Goal: Task Accomplishment & Management: Manage account settings

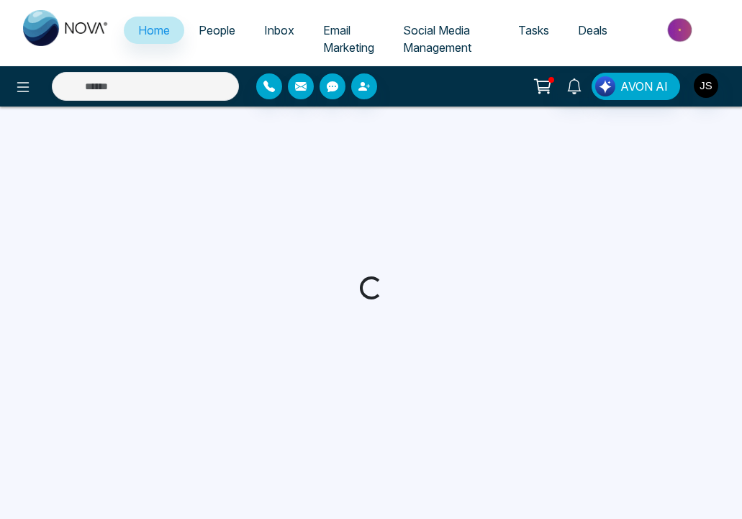
select select "*"
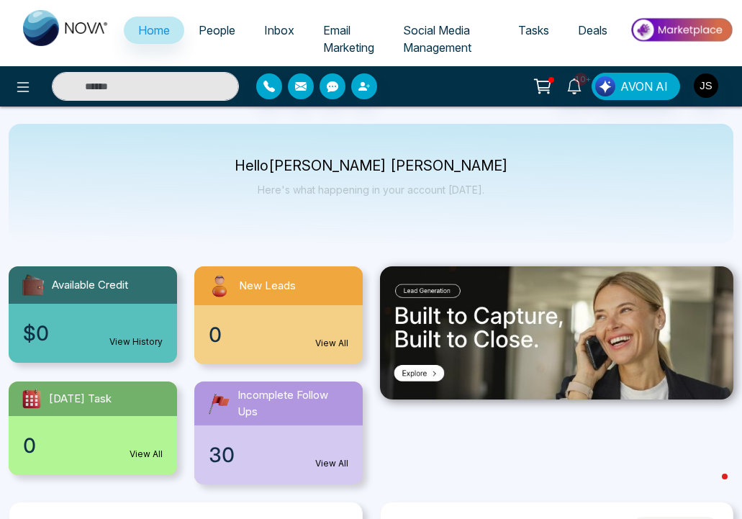
click at [222, 36] on span "People" at bounding box center [217, 30] width 37 height 14
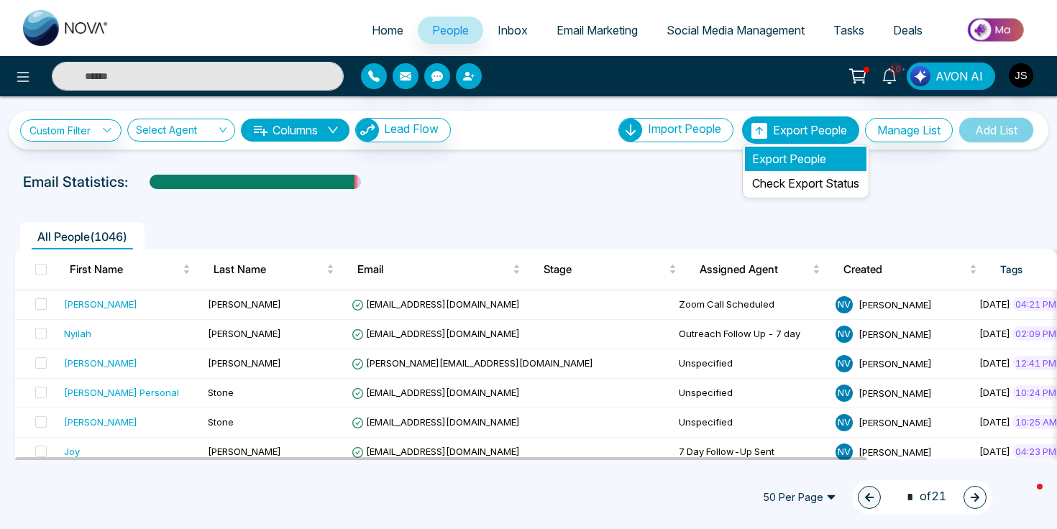
click at [741, 158] on li "Export People" at bounding box center [806, 159] width 122 height 24
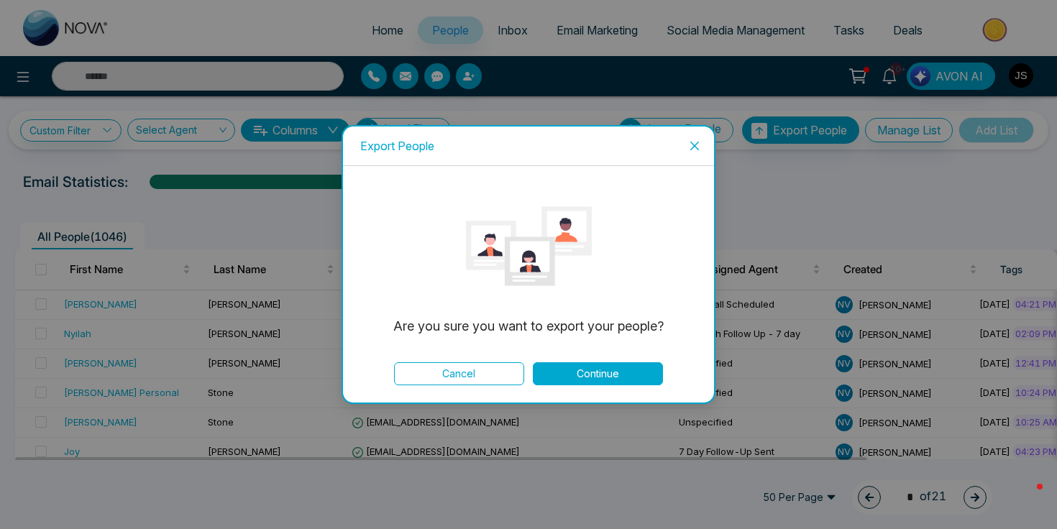
click at [577, 375] on button "Continue" at bounding box center [598, 374] width 130 height 23
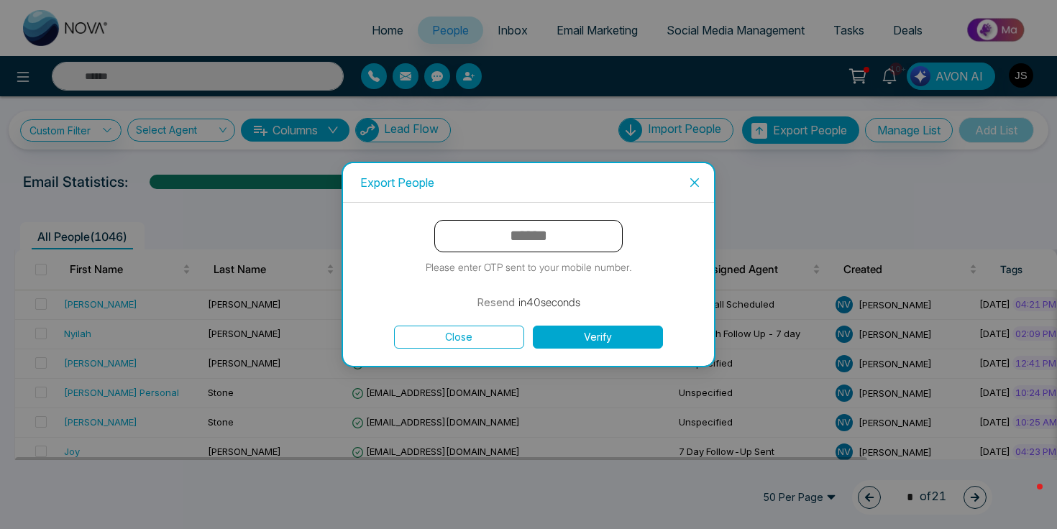
click at [687, 186] on span "Close" at bounding box center [694, 182] width 39 height 39
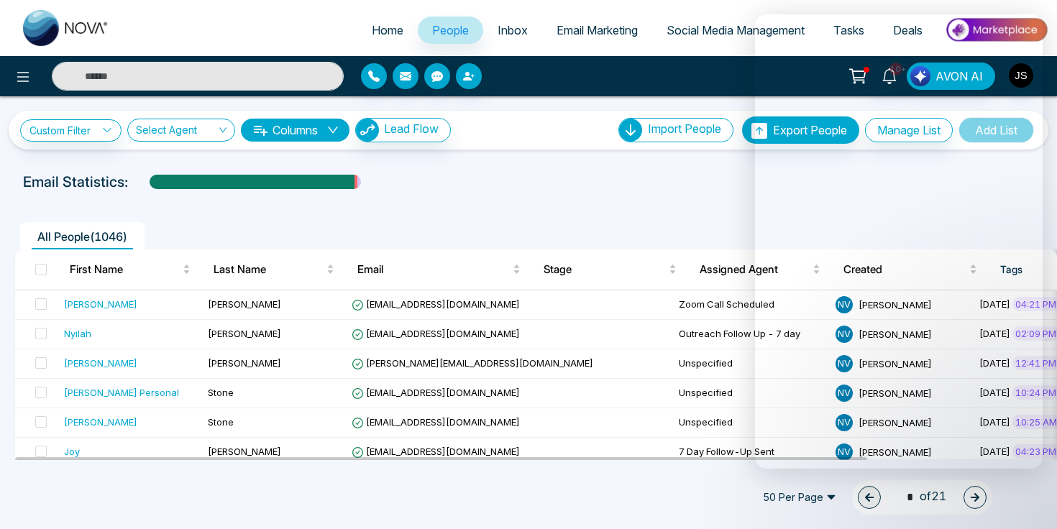
click at [679, 190] on div "Email Statistics:" at bounding box center [357, 182] width 668 height 22
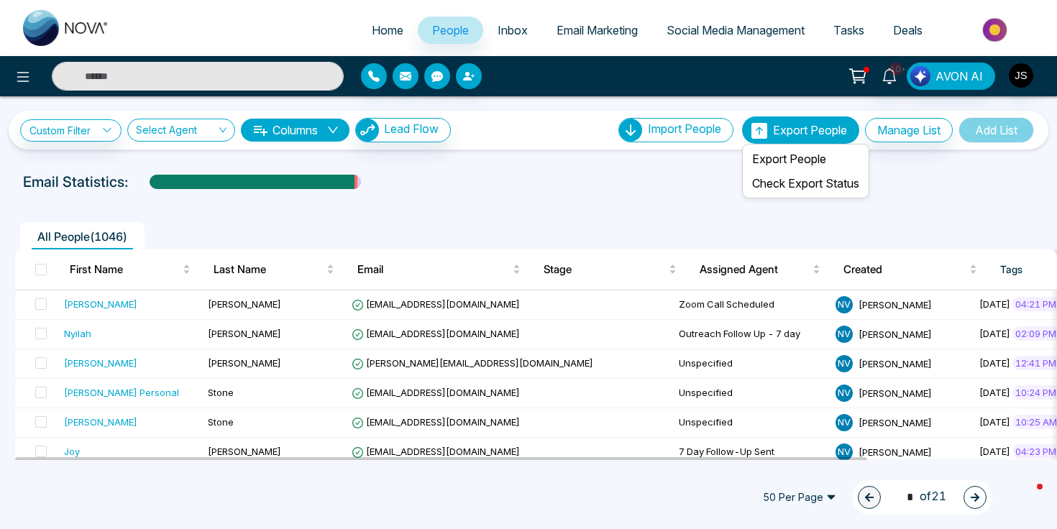
click at [741, 124] on span "Export People" at bounding box center [810, 130] width 74 height 14
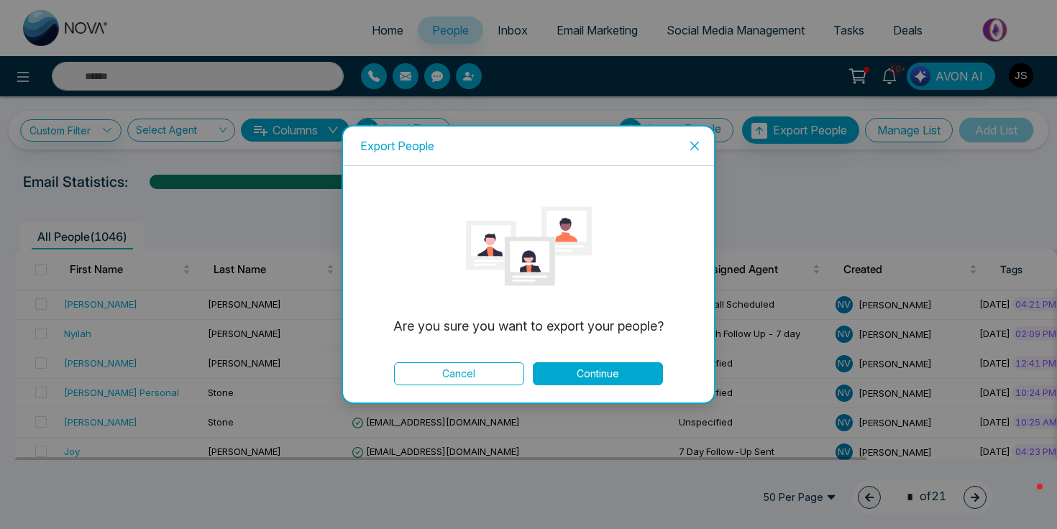
click at [741, 88] on div "Export People Are you sure you want to export your people? Cancel Continue" at bounding box center [528, 264] width 1057 height 529
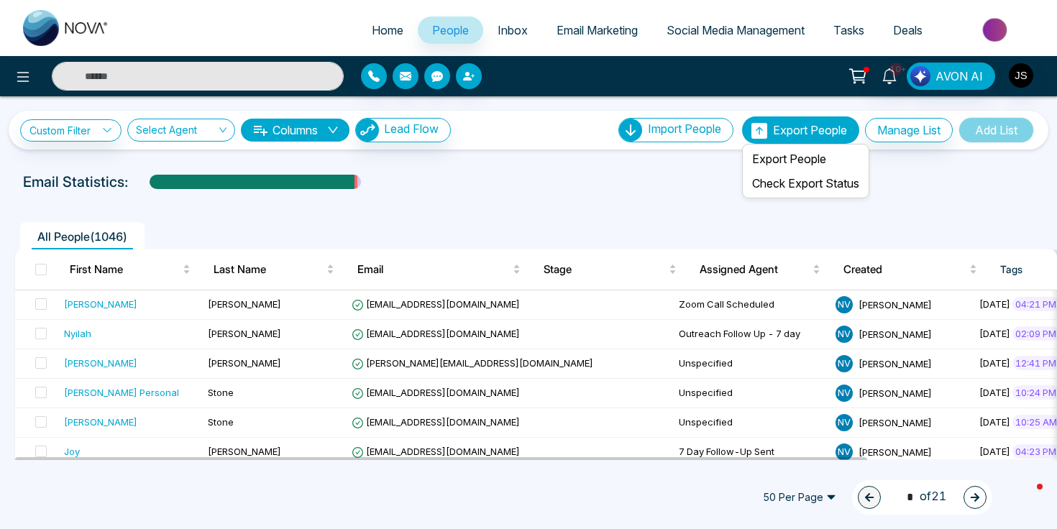
click at [741, 132] on span "Export People" at bounding box center [810, 130] width 74 height 14
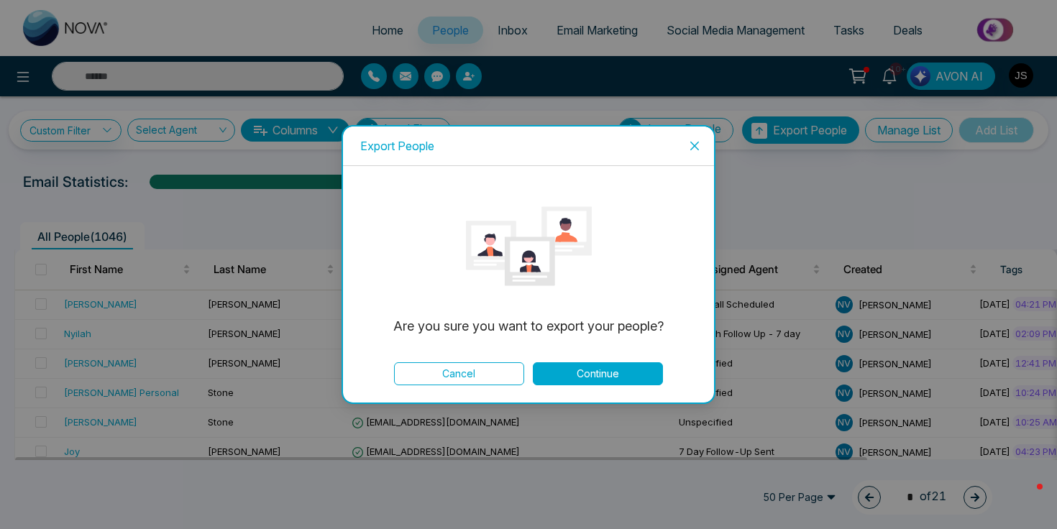
click at [741, 139] on div "Export People Are you sure you want to export your people? Cancel Continue" at bounding box center [528, 264] width 1057 height 529
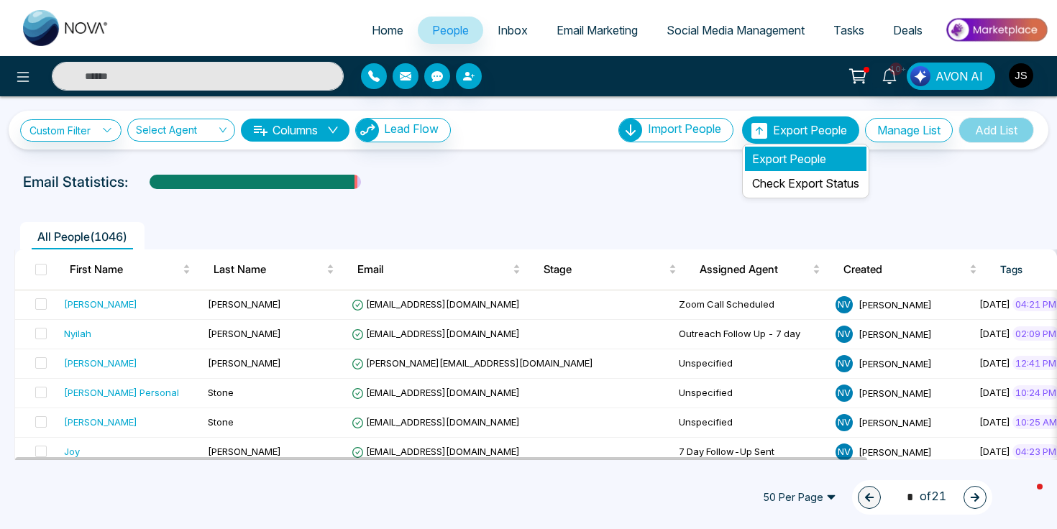
click at [741, 162] on li "Export People" at bounding box center [806, 159] width 122 height 24
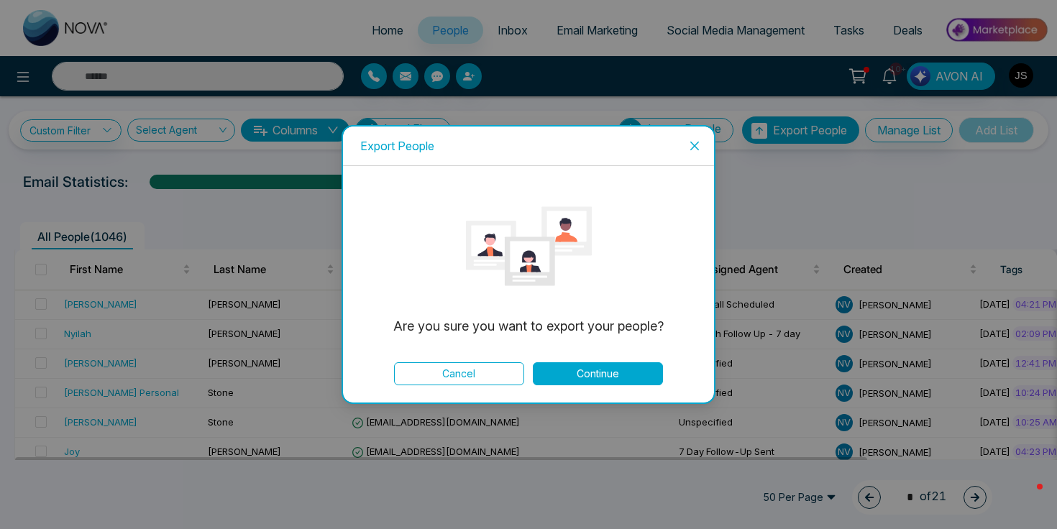
click at [629, 380] on button "Continue" at bounding box center [598, 374] width 130 height 23
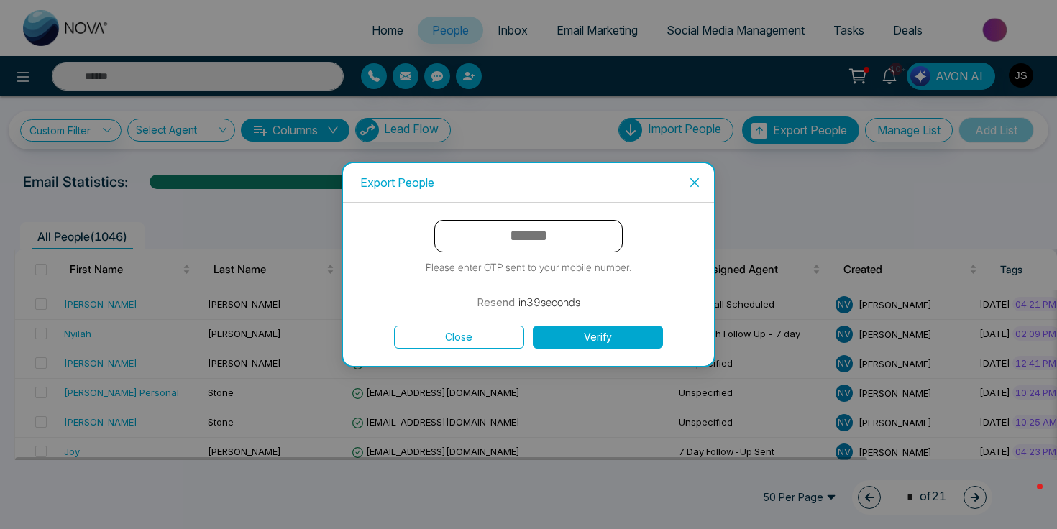
click at [565, 245] on input "text" at bounding box center [528, 236] width 188 height 32
click at [514, 304] on div "Resend in 38 seconds" at bounding box center [529, 302] width 104 height 17
click at [520, 240] on input "text" at bounding box center [528, 236] width 188 height 32
type input "******"
click at [548, 326] on button "Verify" at bounding box center [598, 337] width 130 height 23
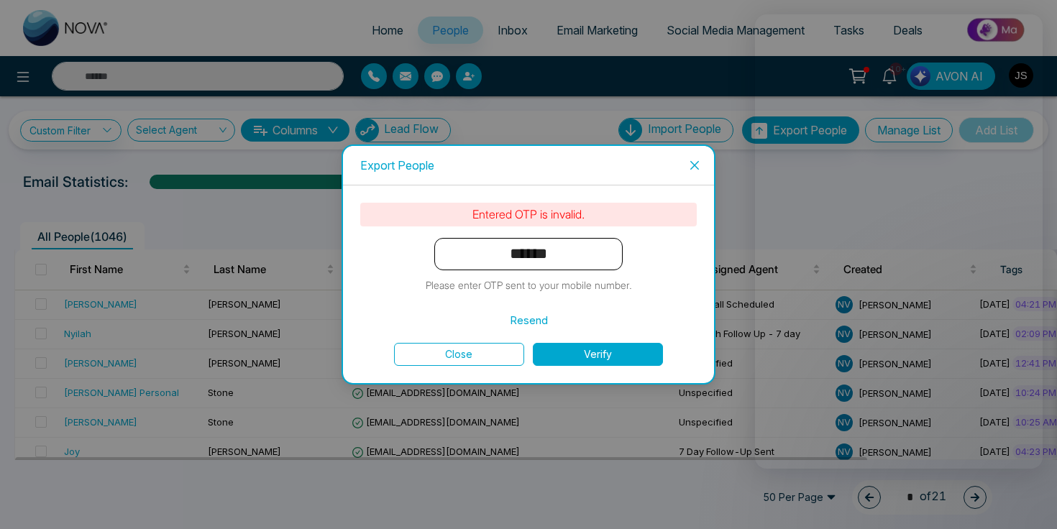
click at [539, 314] on button "Resend" at bounding box center [529, 320] width 38 height 17
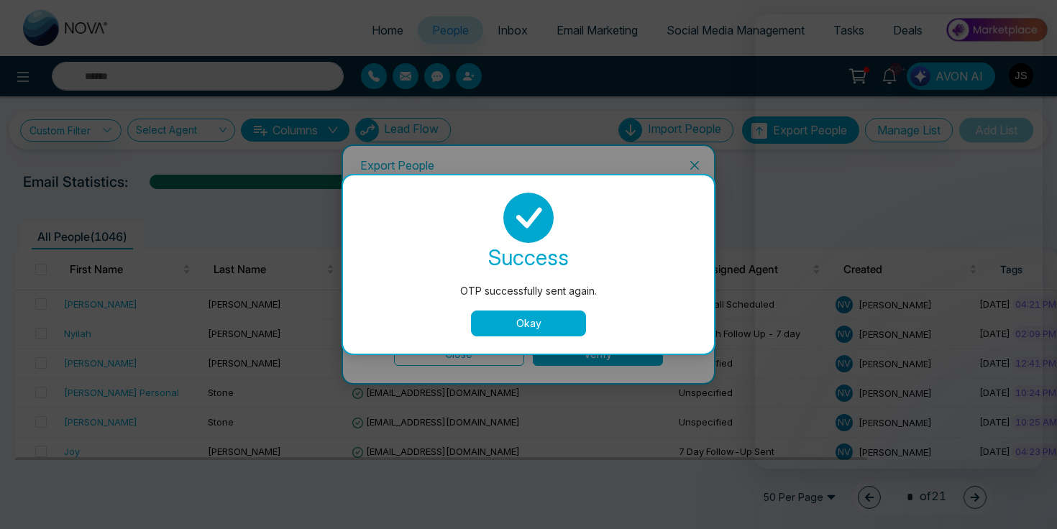
click at [541, 319] on button "Okay" at bounding box center [528, 324] width 115 height 26
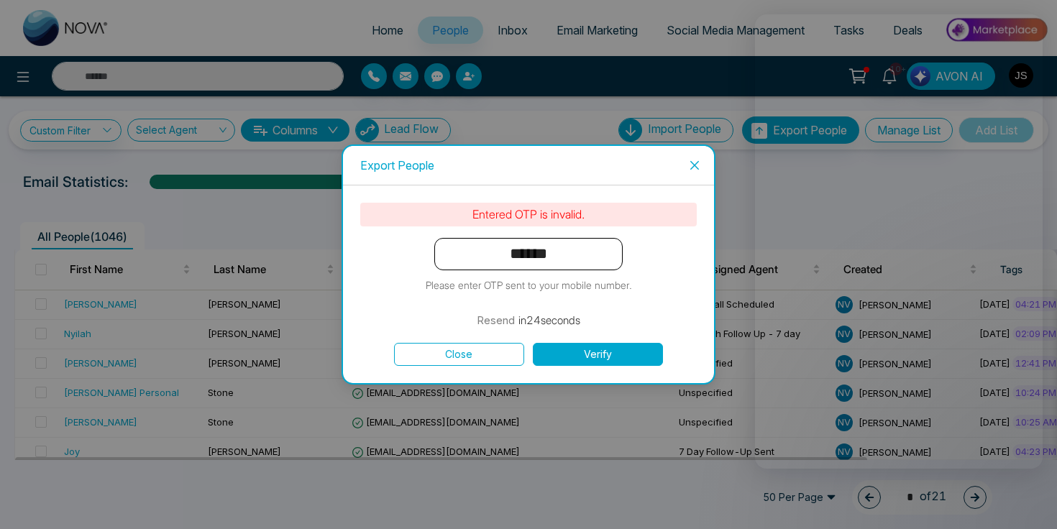
click at [658, 275] on form "Entered OTP is invalid. ****** Please enter OTP sent to your mobile number. Res…" at bounding box center [528, 284] width 337 height 163
click at [525, 324] on button "Resend" at bounding box center [529, 320] width 38 height 17
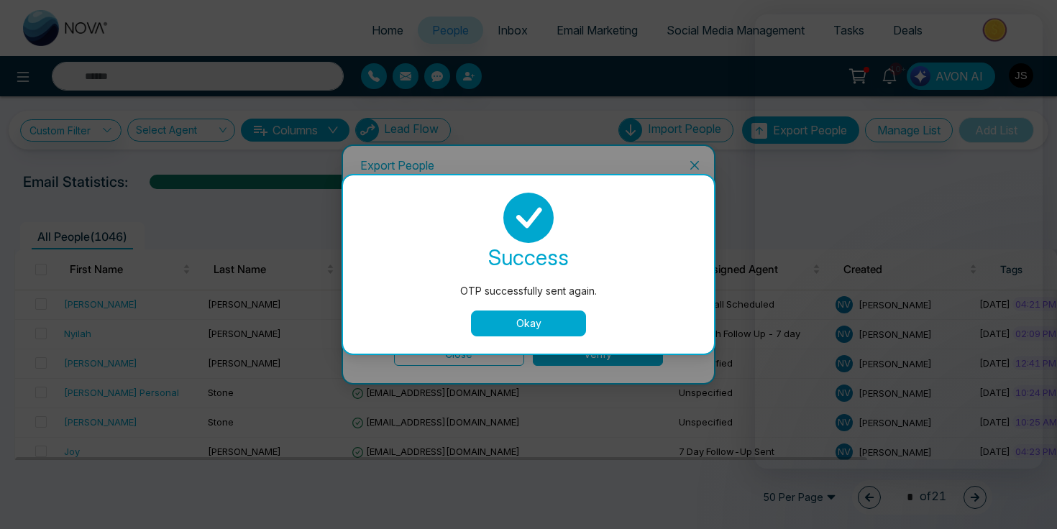
click at [529, 314] on button "Okay" at bounding box center [528, 324] width 115 height 26
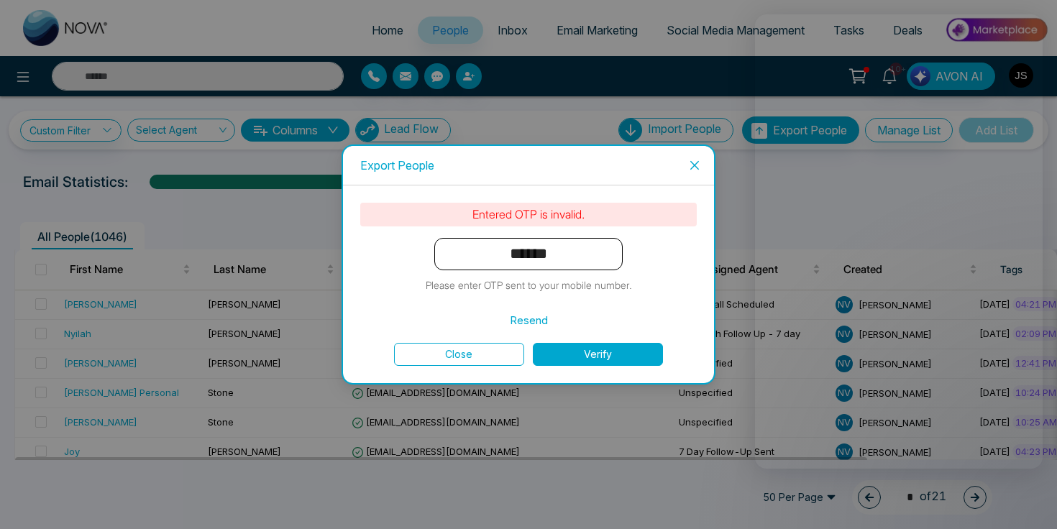
click at [526, 312] on button "Resend" at bounding box center [529, 320] width 38 height 17
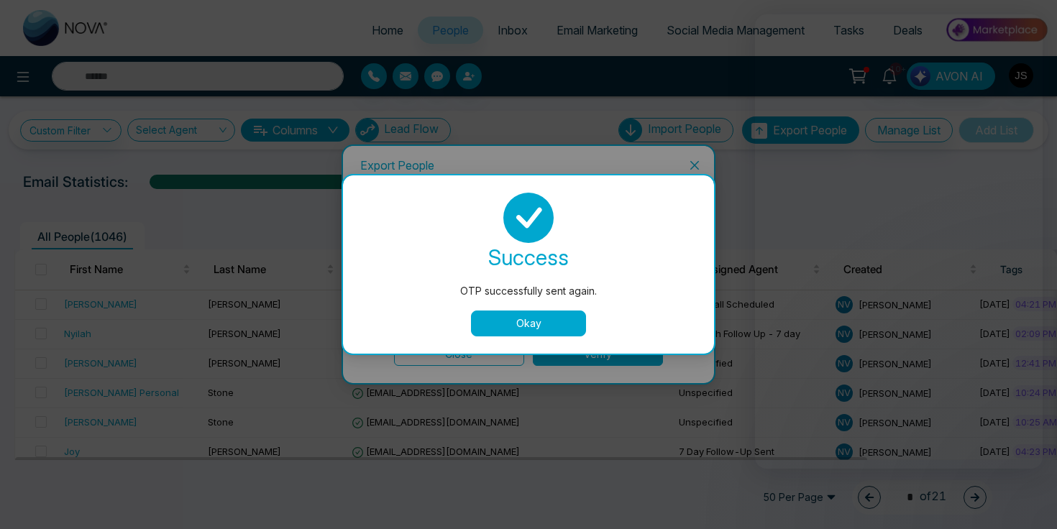
click at [539, 314] on button "Okay" at bounding box center [528, 324] width 115 height 26
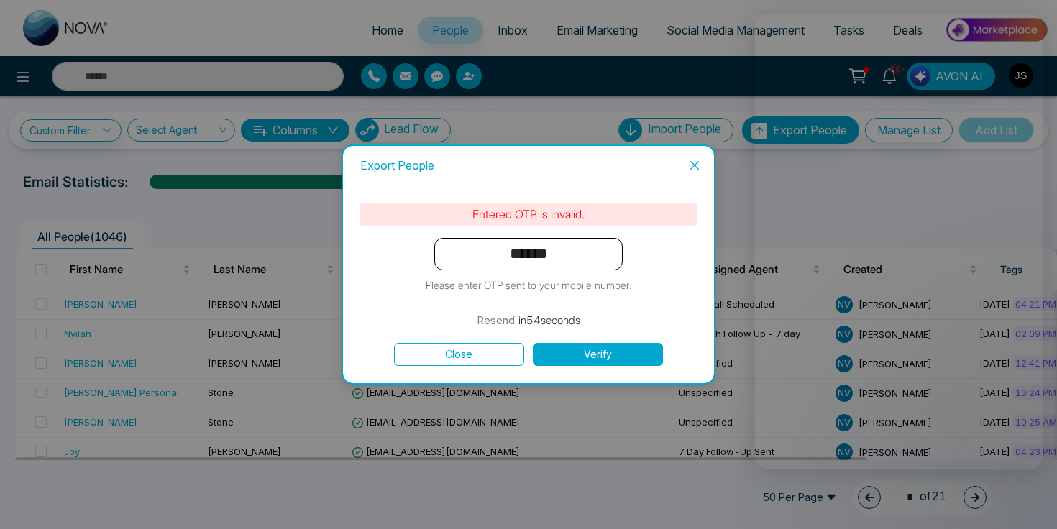
click at [694, 173] on span "Close" at bounding box center [694, 165] width 39 height 39
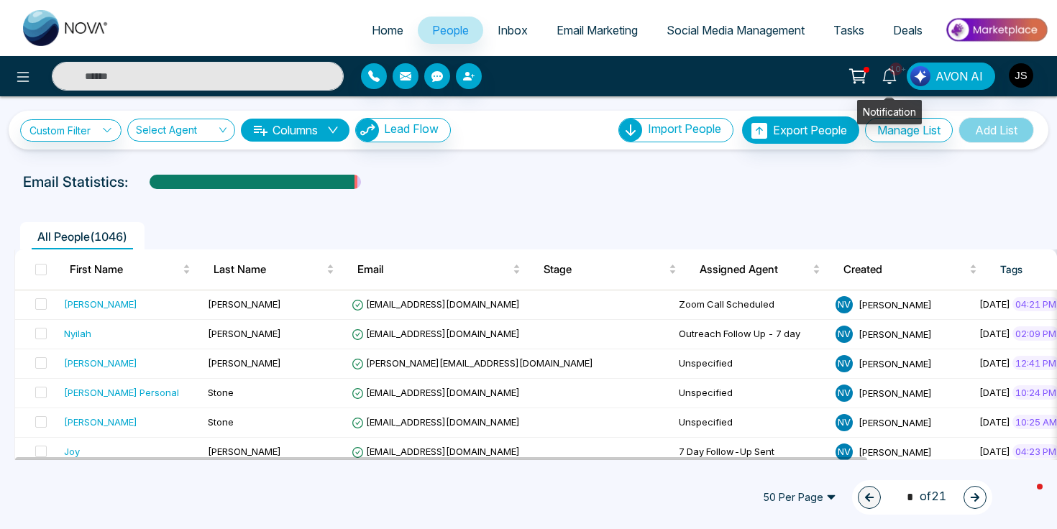
click at [741, 68] on icon at bounding box center [890, 76] width 16 height 16
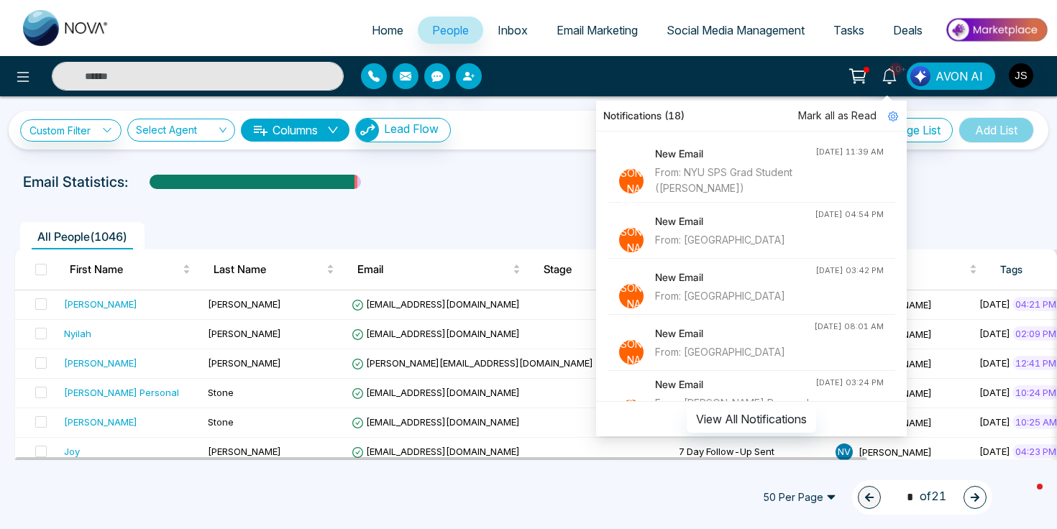
click at [521, 181] on div "Email Statistics:" at bounding box center [357, 182] width 668 height 22
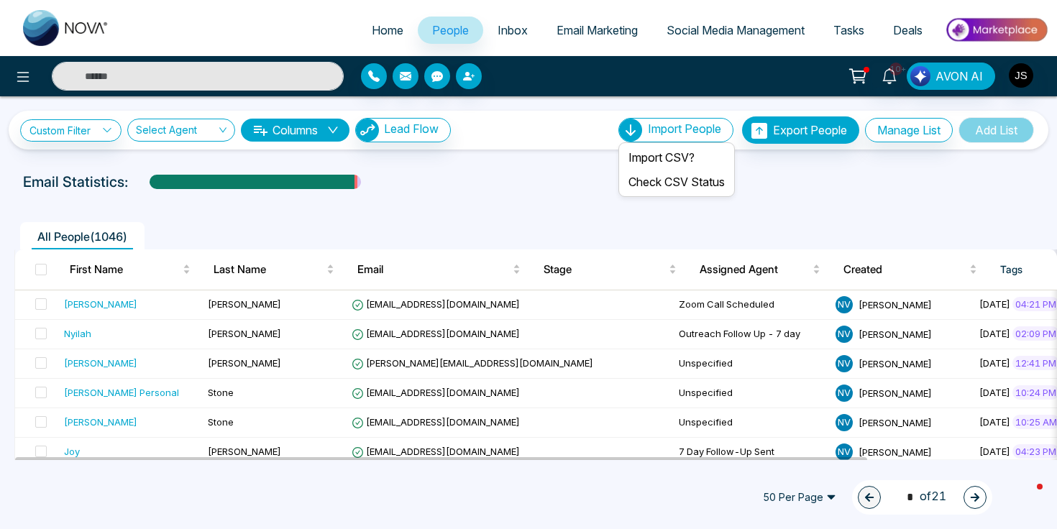
click at [661, 129] on span "Import People" at bounding box center [684, 129] width 73 height 14
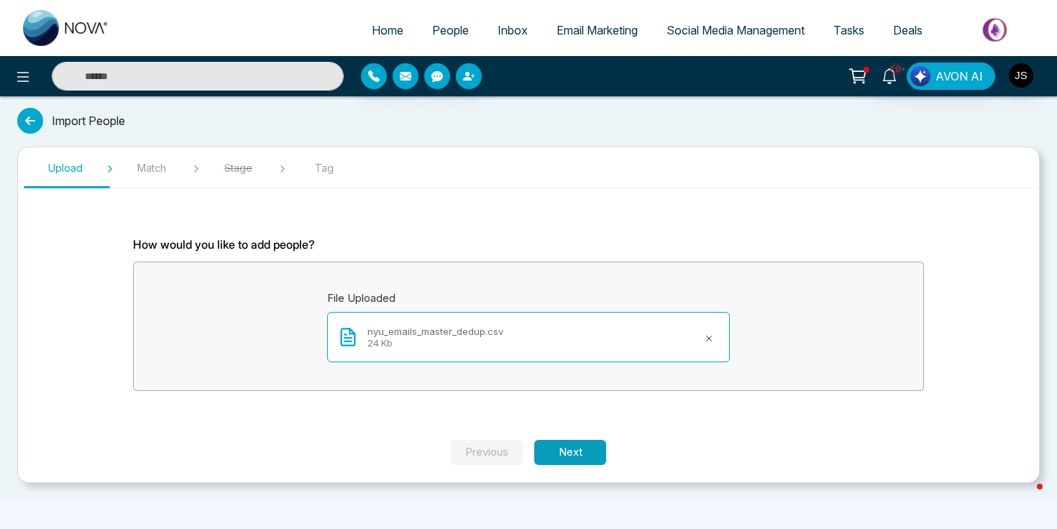
click at [560, 450] on button "Next" at bounding box center [570, 452] width 72 height 25
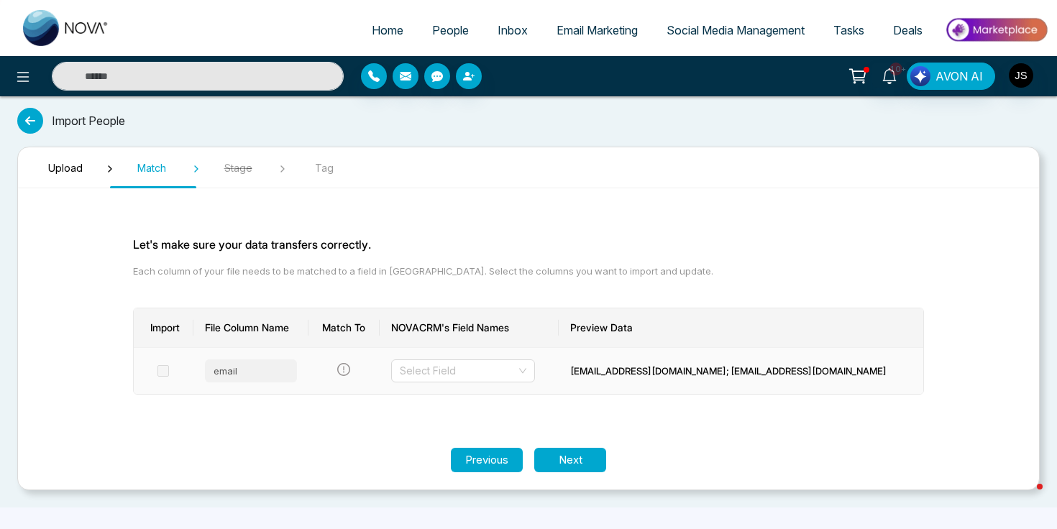
click at [167, 370] on span at bounding box center [164, 371] width 12 height 12
click at [245, 372] on div "email" at bounding box center [251, 371] width 92 height 23
click at [249, 371] on div "email" at bounding box center [251, 371] width 92 height 23
click at [516, 380] on input "search" at bounding box center [458, 371] width 117 height 22
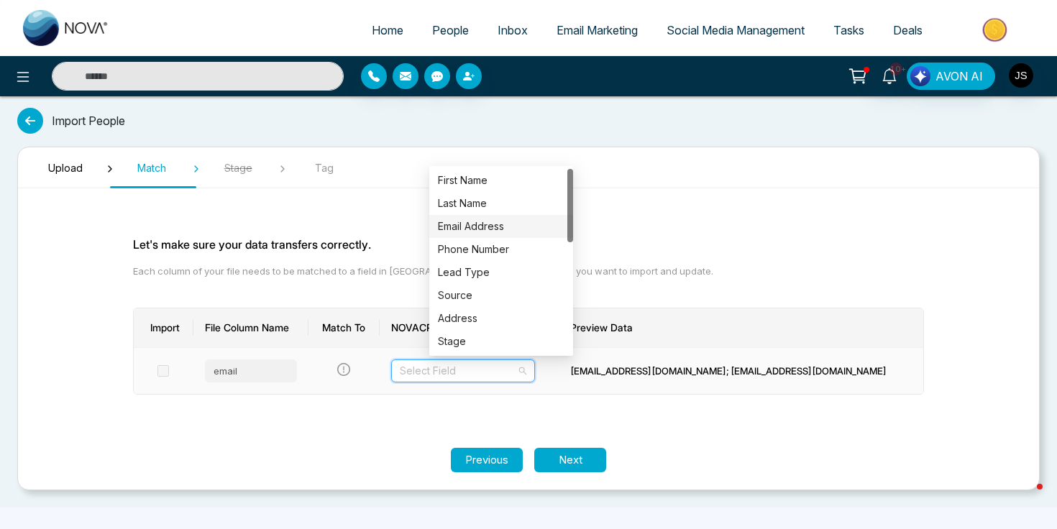
click at [508, 233] on div "Email Address" at bounding box center [501, 227] width 127 height 16
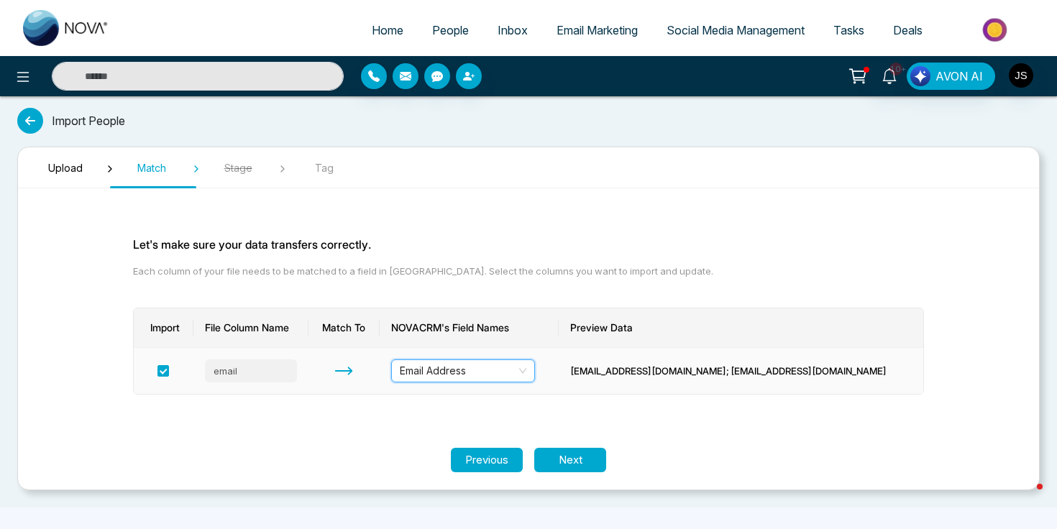
click at [682, 370] on div "[EMAIL_ADDRESS][DOMAIN_NAME]; [EMAIL_ADDRESS][DOMAIN_NAME]" at bounding box center [741, 371] width 342 height 14
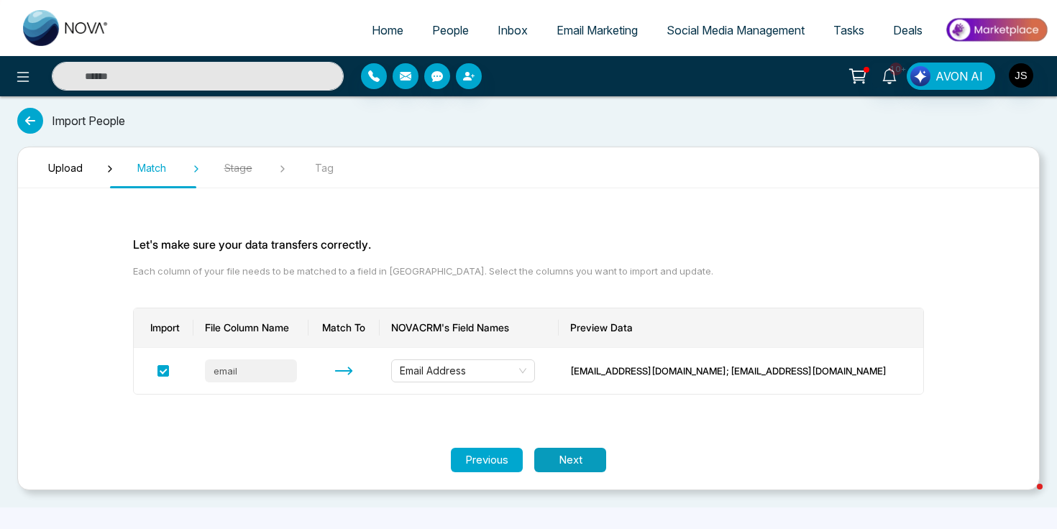
click at [568, 453] on button "Next" at bounding box center [570, 460] width 72 height 25
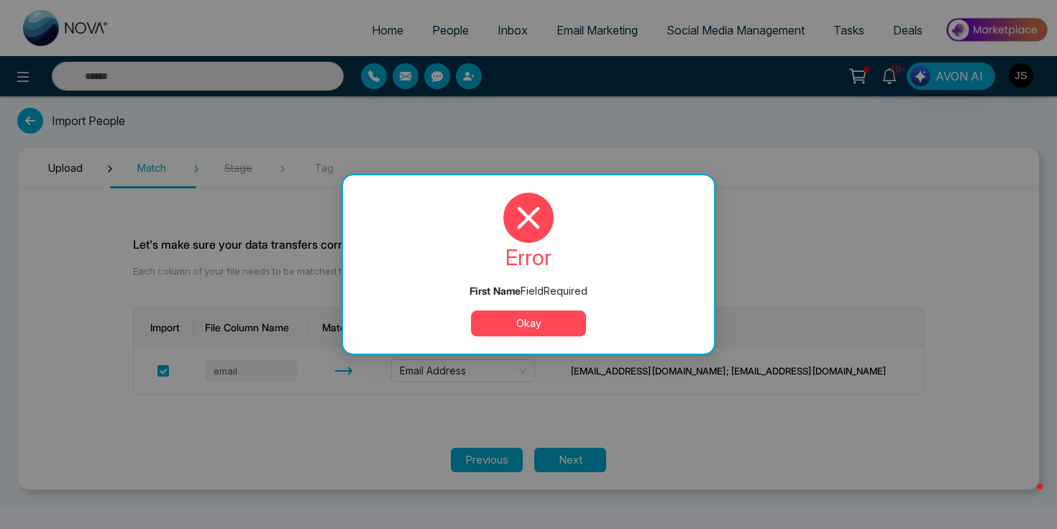
click at [546, 327] on button "Okay" at bounding box center [528, 324] width 115 height 26
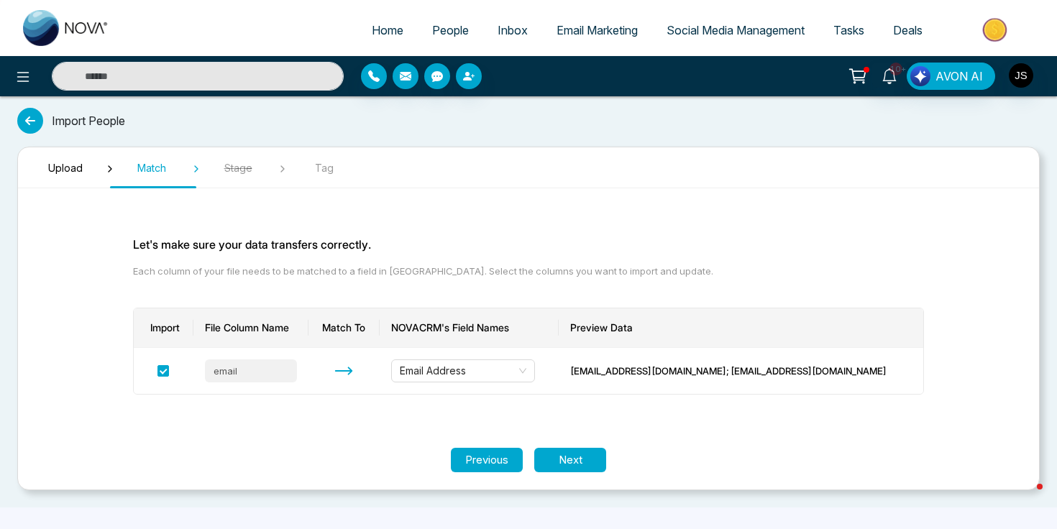
click at [63, 167] on span "Upload" at bounding box center [65, 167] width 72 height 15
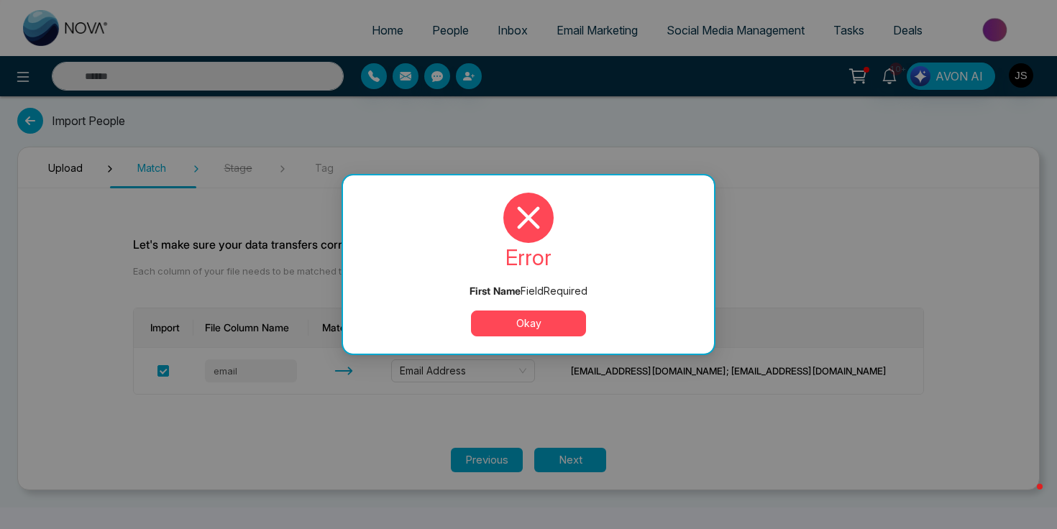
click at [507, 342] on div "error First Name Field Required Okay" at bounding box center [528, 264] width 371 height 178
click at [512, 332] on button "Okay" at bounding box center [528, 324] width 115 height 26
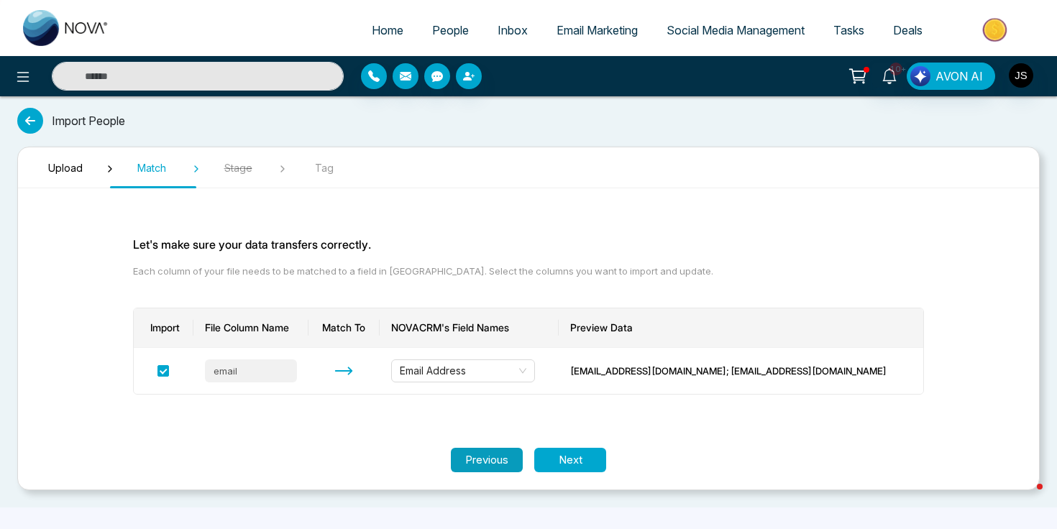
click at [481, 458] on button "Previous" at bounding box center [487, 460] width 72 height 25
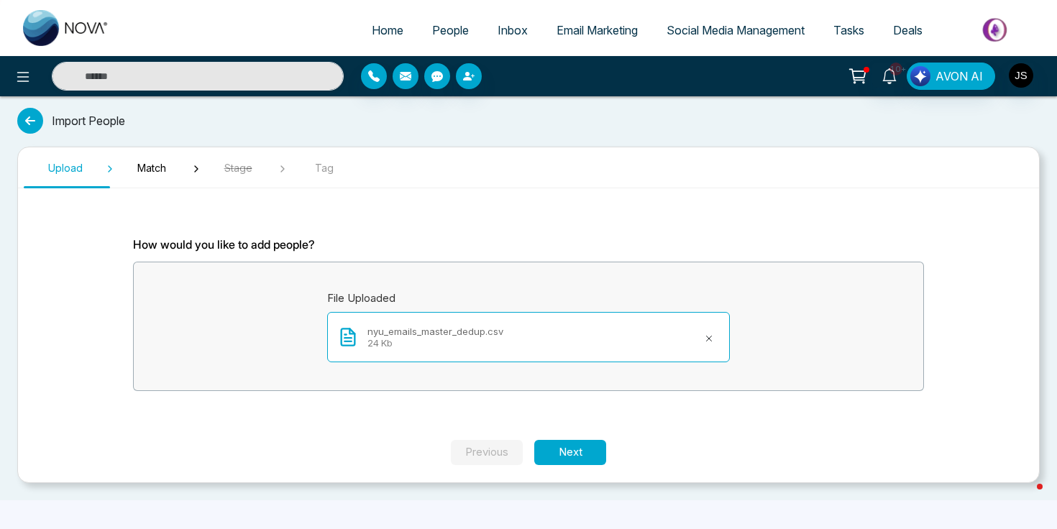
click at [712, 339] on icon at bounding box center [709, 339] width 12 height 12
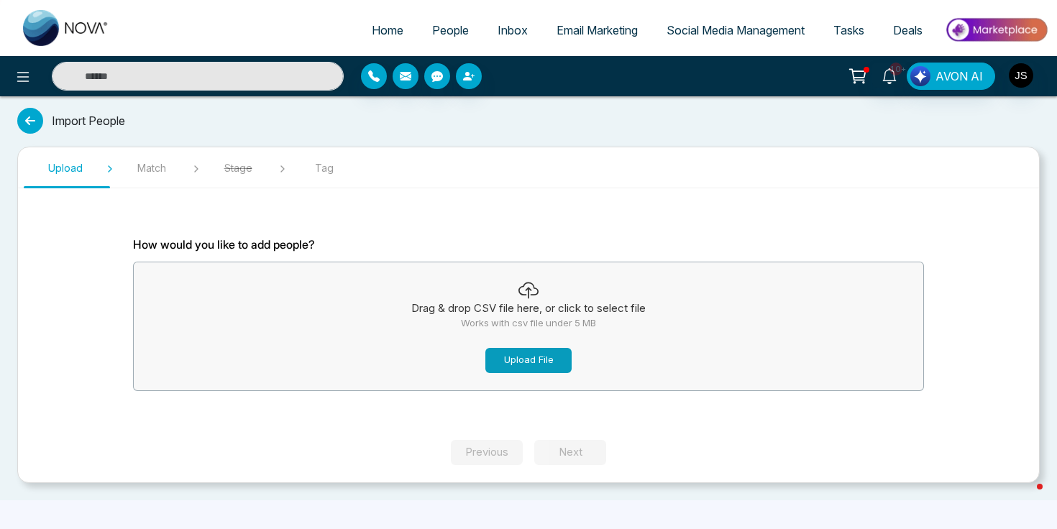
click at [547, 360] on button "Upload File" at bounding box center [528, 360] width 86 height 25
click at [548, 364] on button "Upload File" at bounding box center [528, 360] width 86 height 25
click at [609, 373] on div "Drag & drop CSV file here, or click to select file Works with csv file under 5 …" at bounding box center [529, 327] width 790 height 122
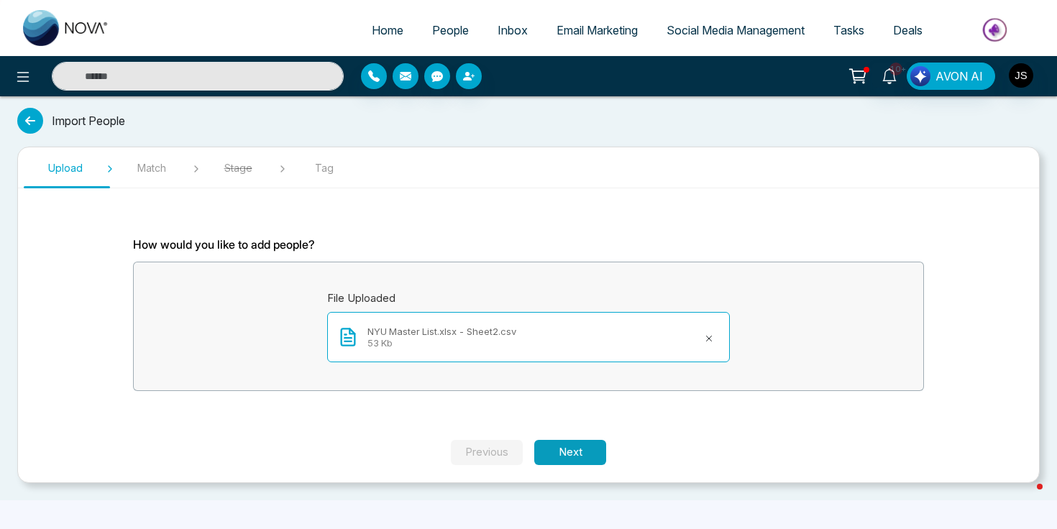
click at [577, 449] on button "Next" at bounding box center [570, 452] width 72 height 25
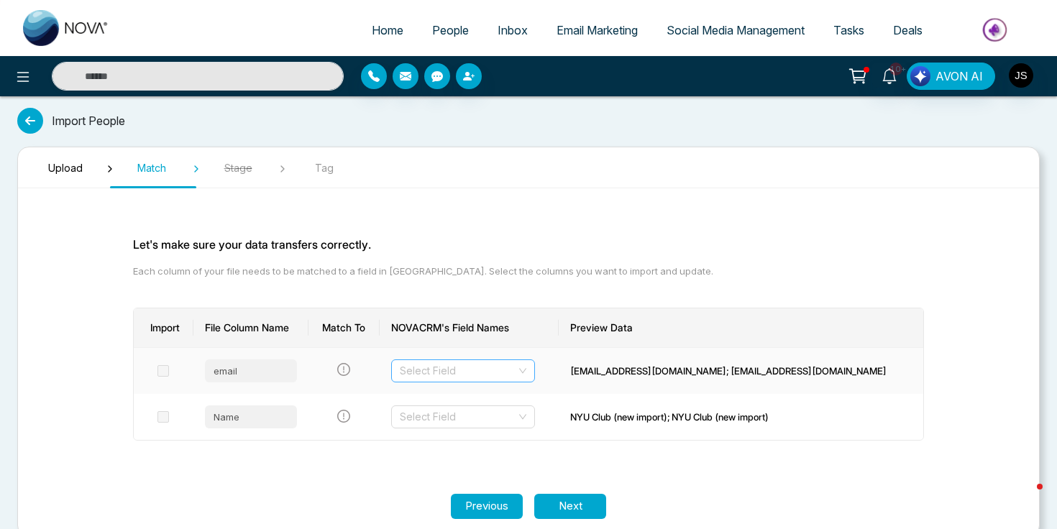
click at [489, 368] on input "search" at bounding box center [458, 371] width 117 height 22
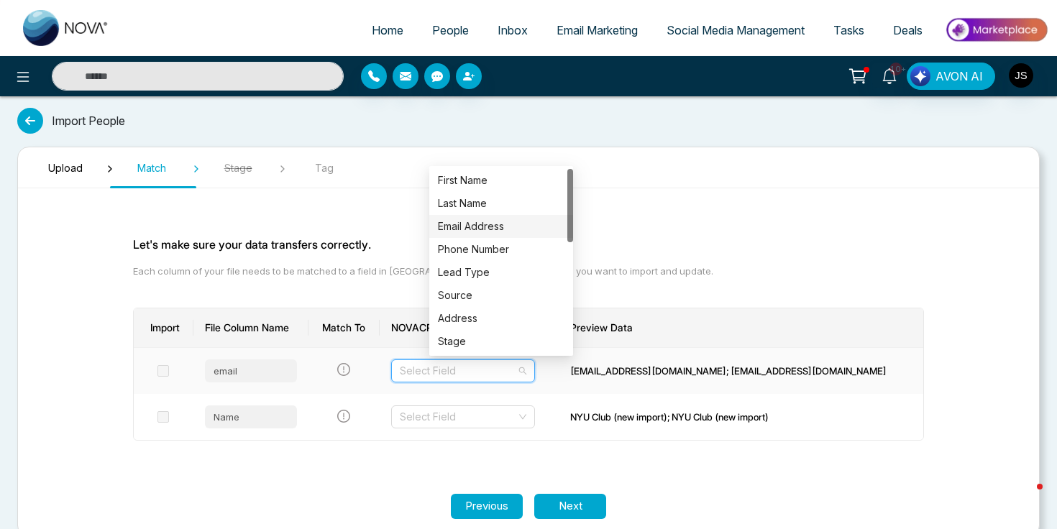
click at [491, 225] on div "Email Address" at bounding box center [501, 227] width 127 height 16
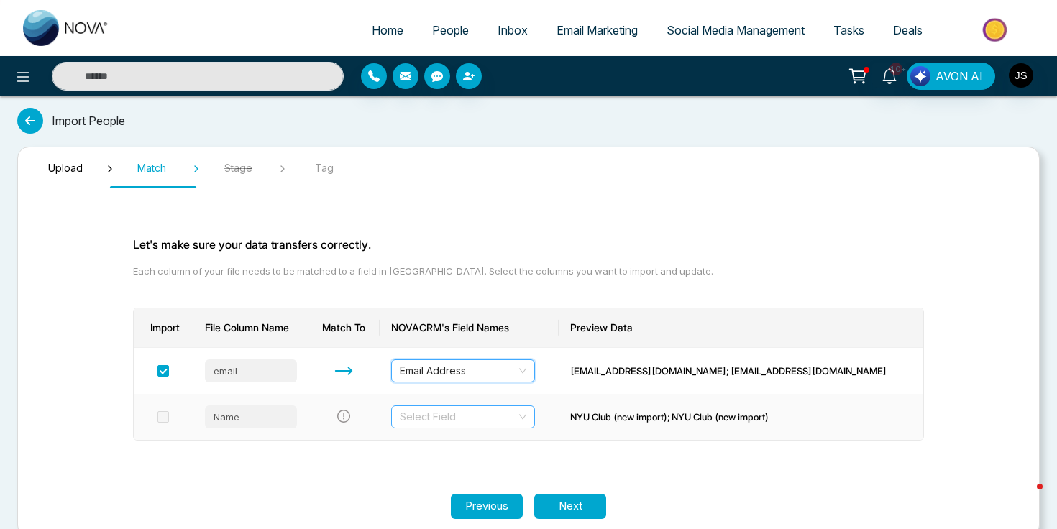
click at [502, 421] on input "search" at bounding box center [458, 417] width 117 height 22
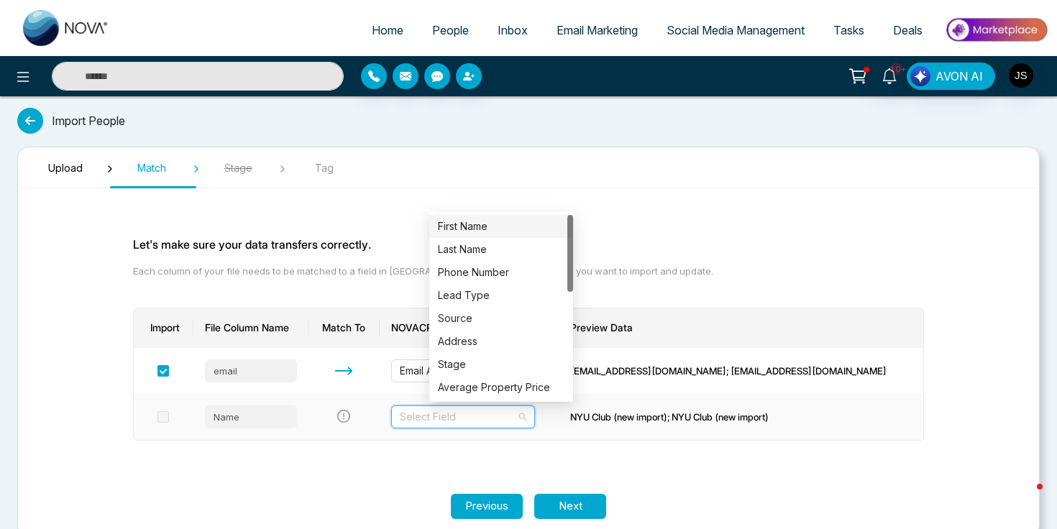
click at [496, 232] on div "First Name" at bounding box center [501, 227] width 127 height 16
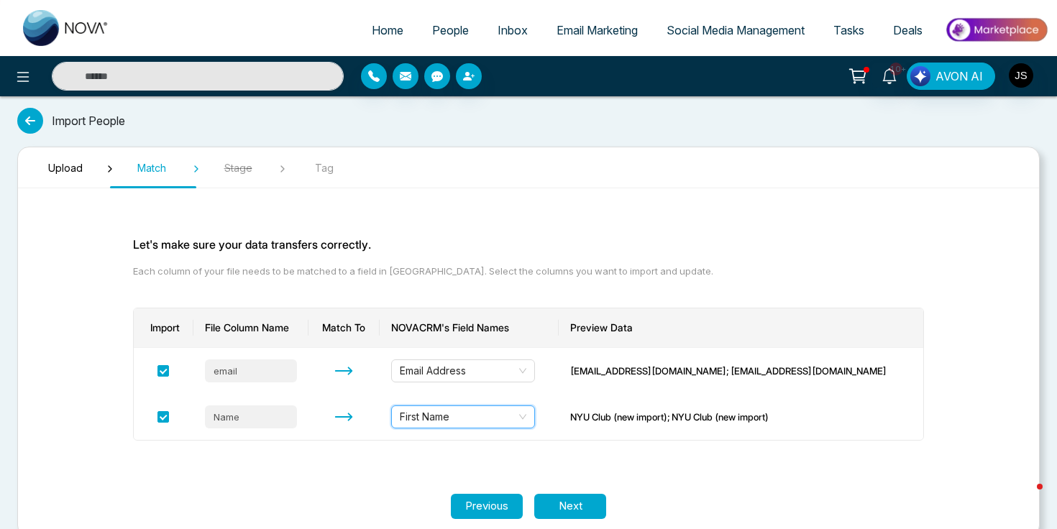
scroll to position [24, 0]
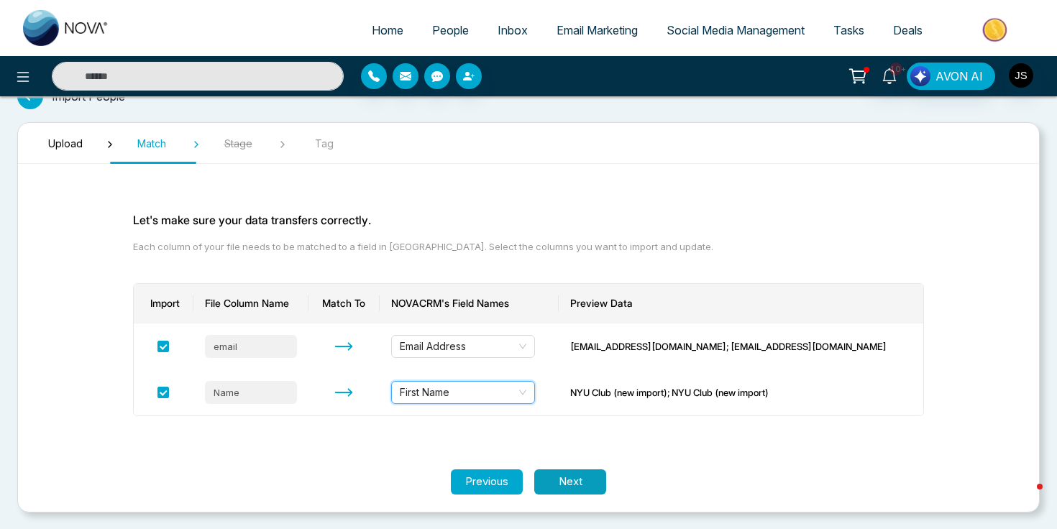
click at [583, 482] on button "Next" at bounding box center [570, 482] width 72 height 25
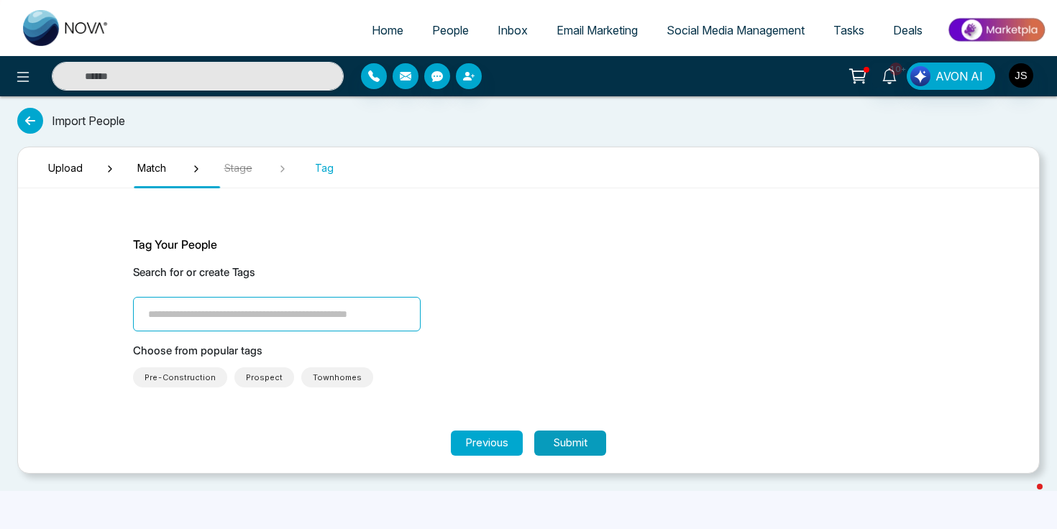
scroll to position [0, 0]
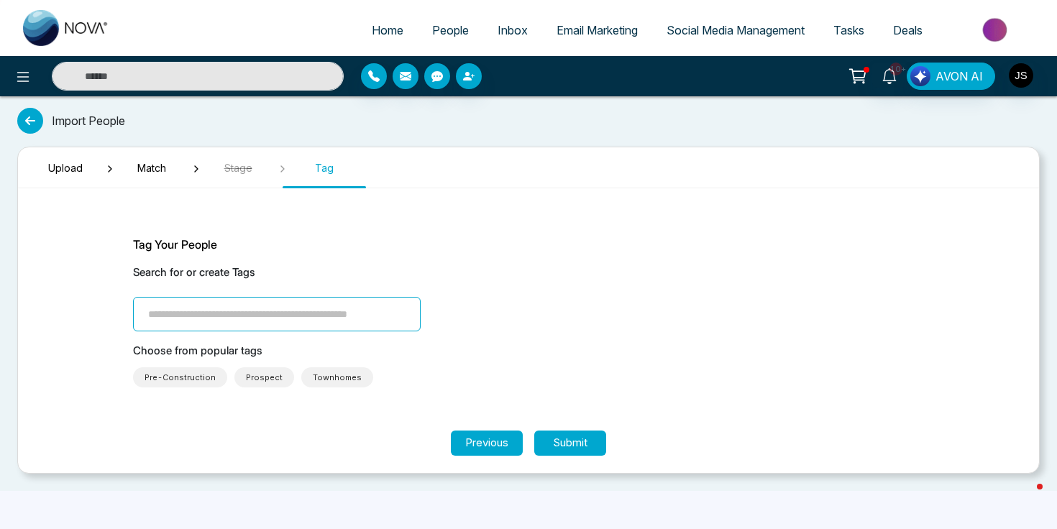
click at [276, 310] on input "search" at bounding box center [277, 314] width 288 height 35
type input "**********"
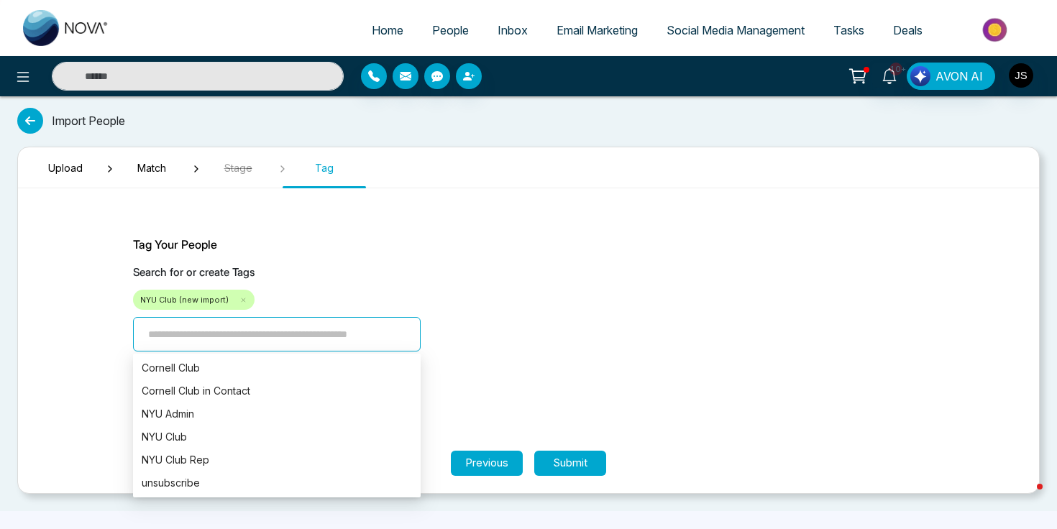
click at [562, 314] on div "Search for or create Tags NYU Club (new import)" at bounding box center [528, 308] width 791 height 87
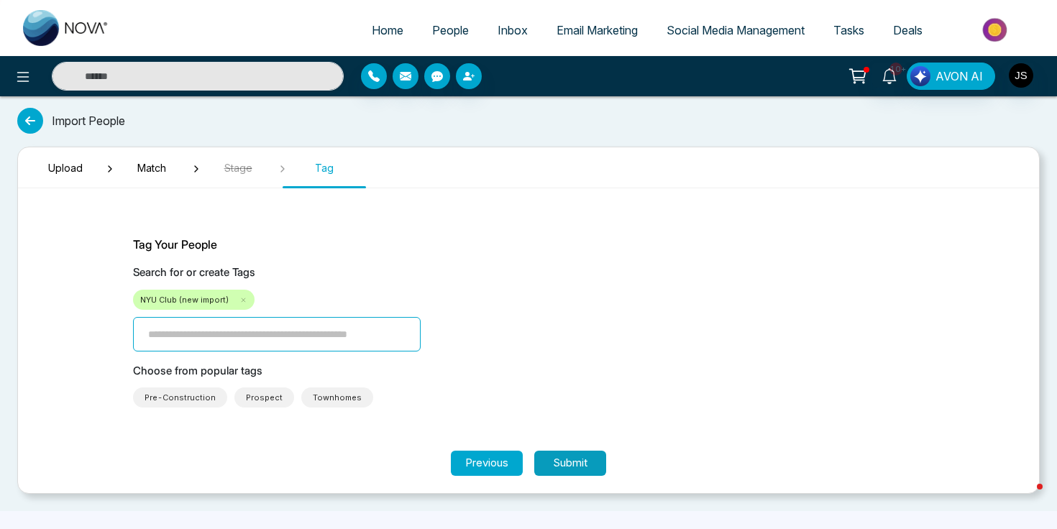
click at [590, 461] on button "Submit" at bounding box center [570, 463] width 72 height 25
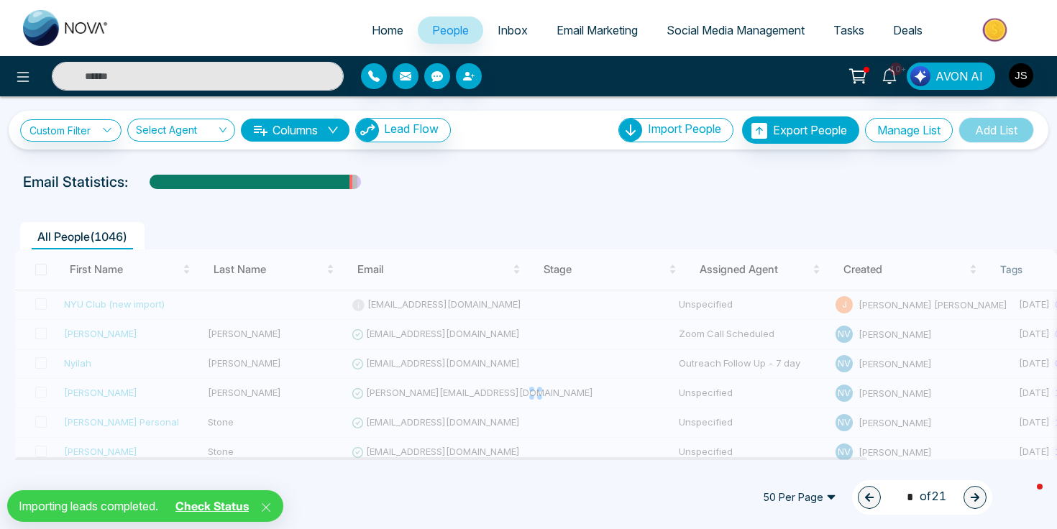
click at [229, 502] on link "Check Status" at bounding box center [212, 506] width 85 height 14
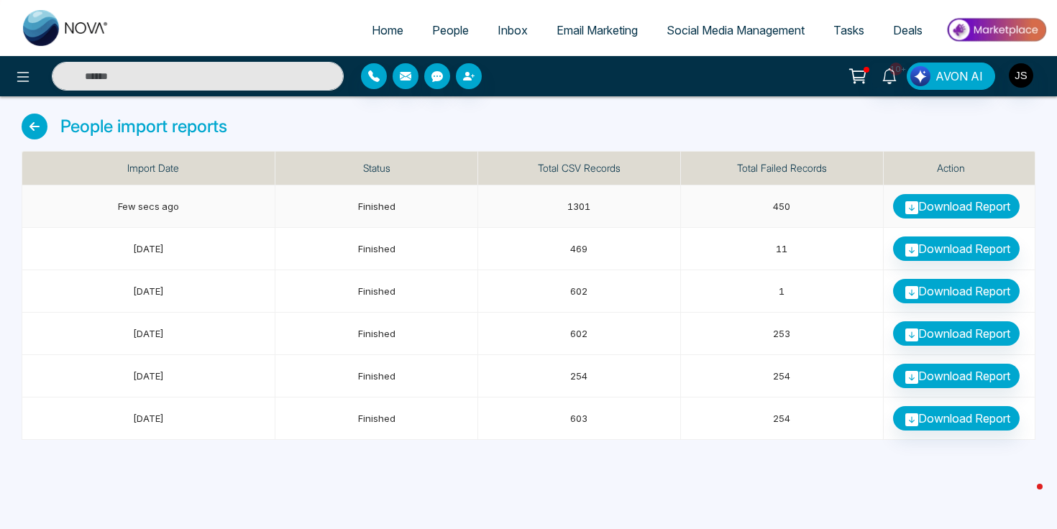
click at [741, 199] on link "Download Report" at bounding box center [956, 206] width 127 height 24
click at [447, 24] on span "People" at bounding box center [450, 30] width 37 height 14
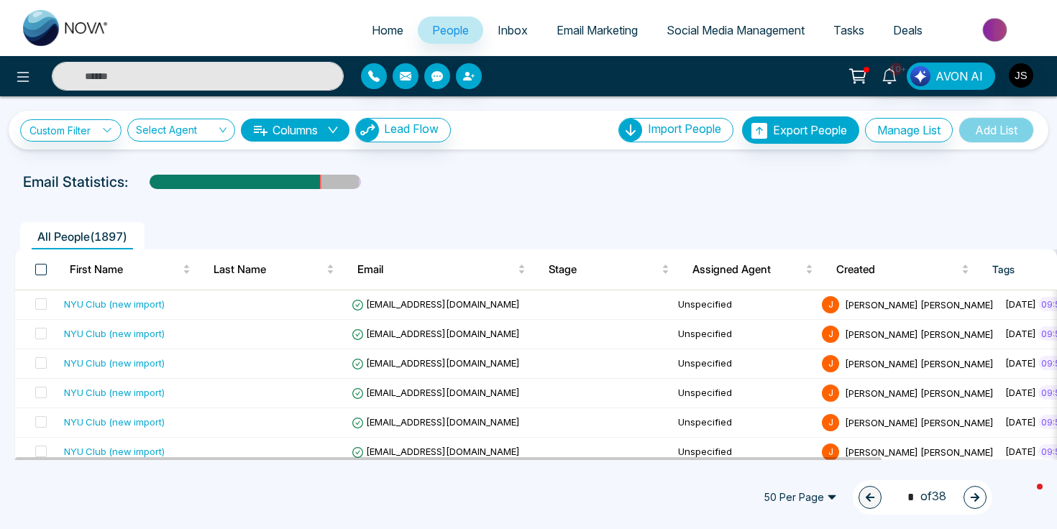
click at [38, 269] on span at bounding box center [41, 270] width 12 height 12
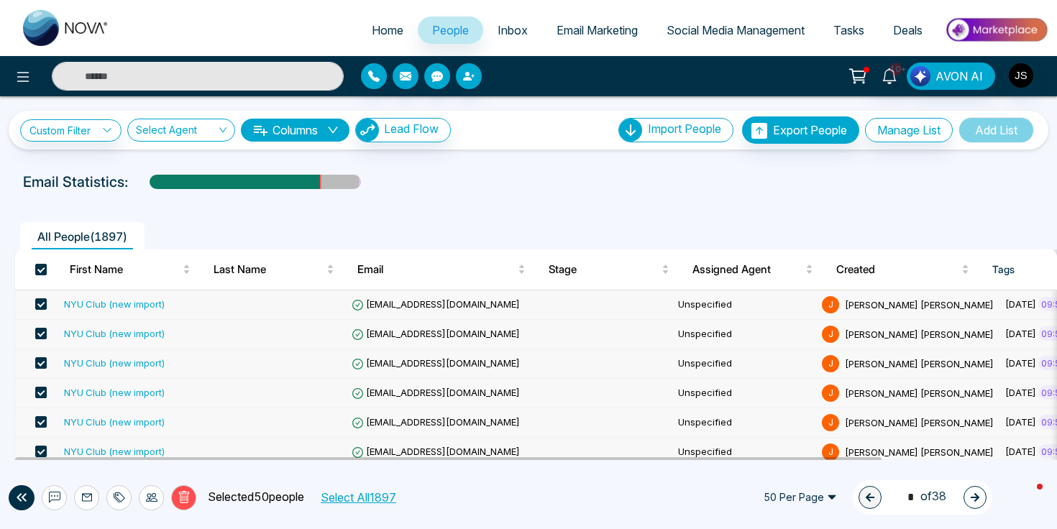
click at [375, 496] on button "Select All 1897" at bounding box center [358, 497] width 86 height 19
click at [146, 495] on icon at bounding box center [152, 498] width 12 height 12
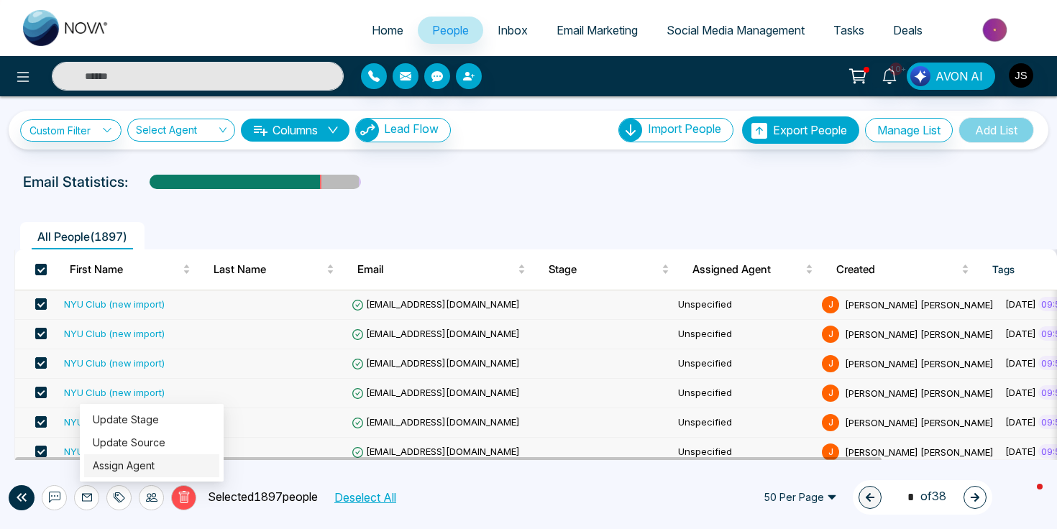
click at [137, 464] on link "Assign Agent" at bounding box center [124, 466] width 62 height 12
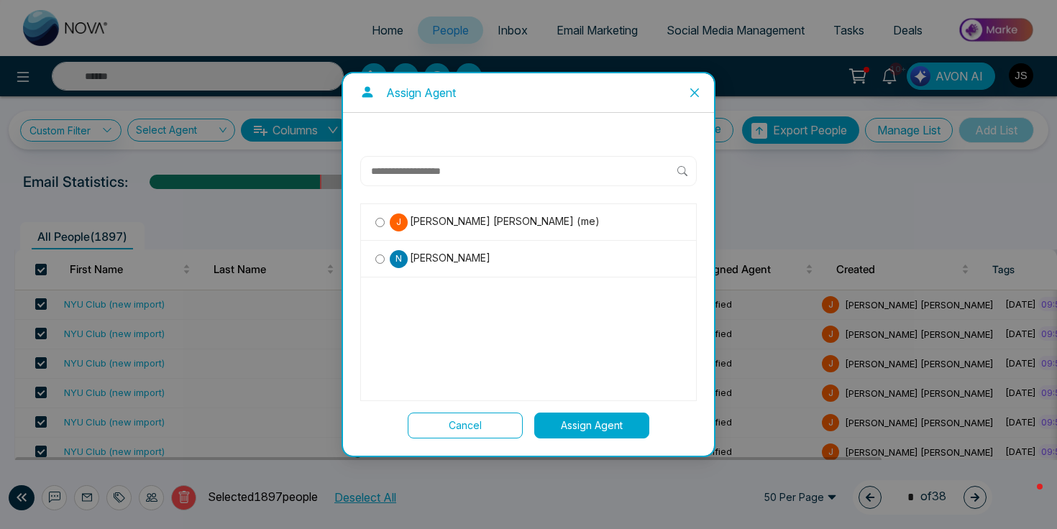
click at [584, 421] on button "Assign Agent" at bounding box center [591, 426] width 115 height 26
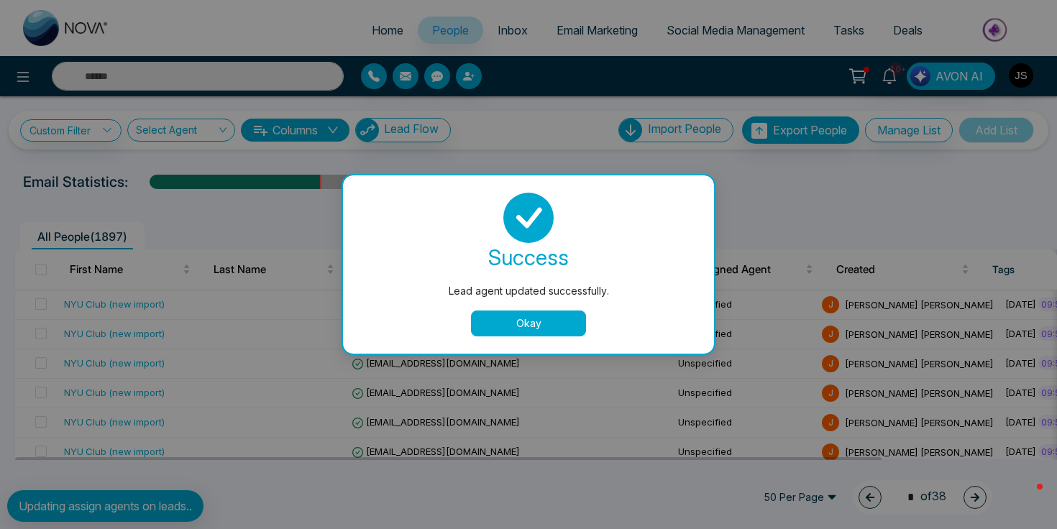
click at [545, 319] on button "Okay" at bounding box center [528, 324] width 115 height 26
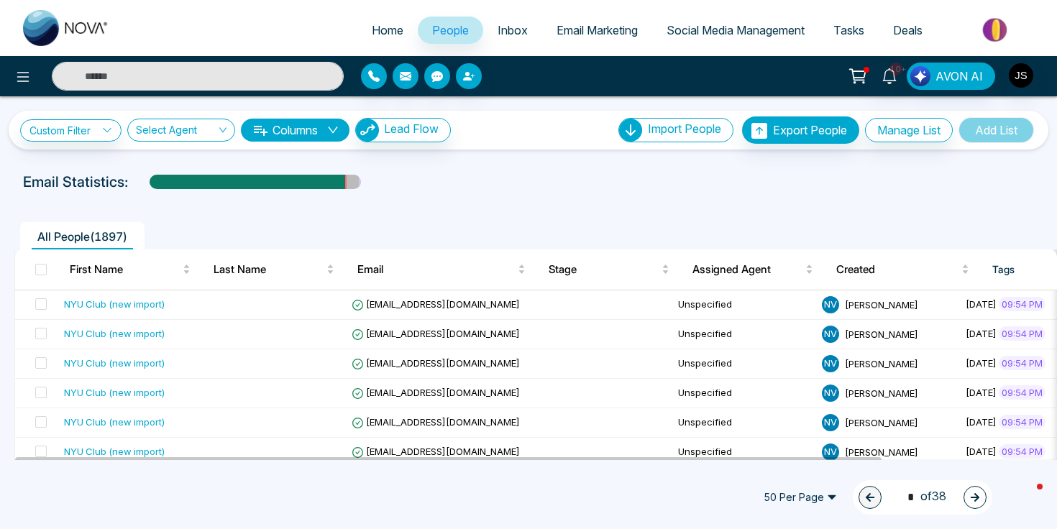
click at [741, 491] on span "50 Per Page" at bounding box center [801, 497] width 94 height 23
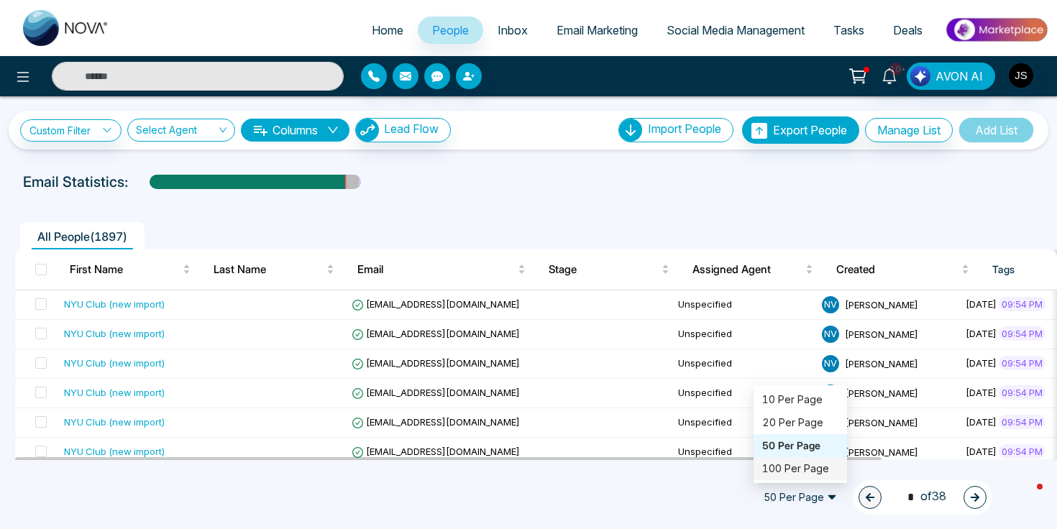
click at [741, 465] on div "100 Per Page" at bounding box center [800, 469] width 76 height 16
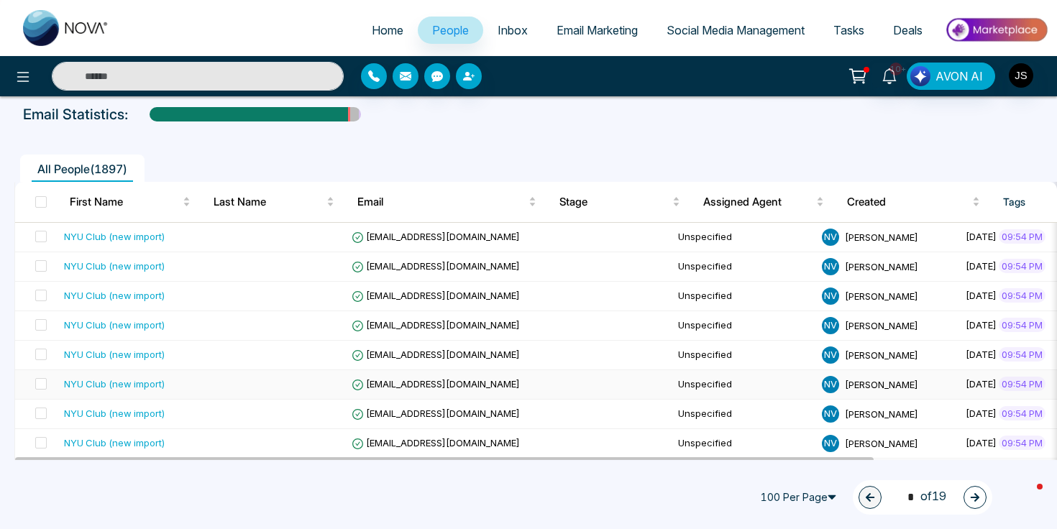
scroll to position [73, 0]
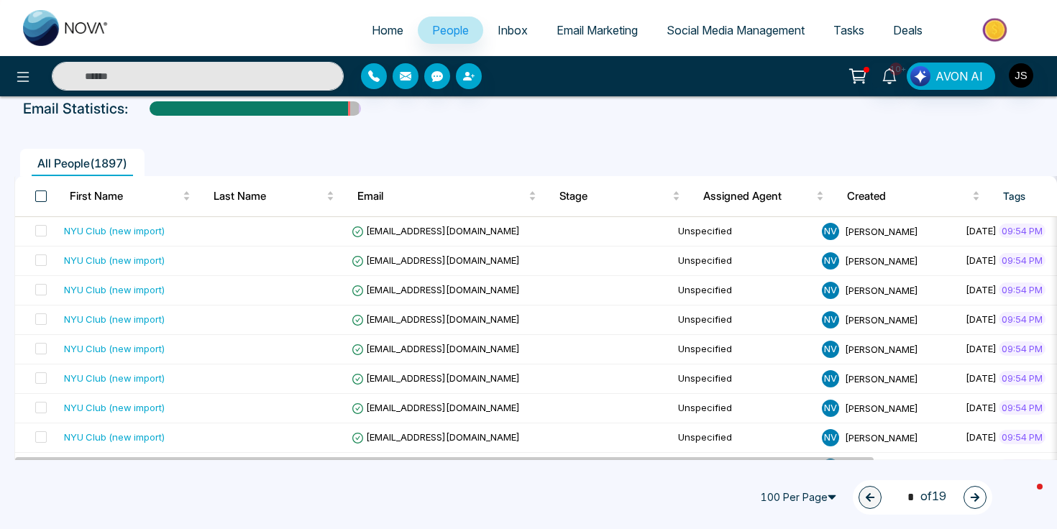
click at [45, 191] on span at bounding box center [41, 197] width 12 height 12
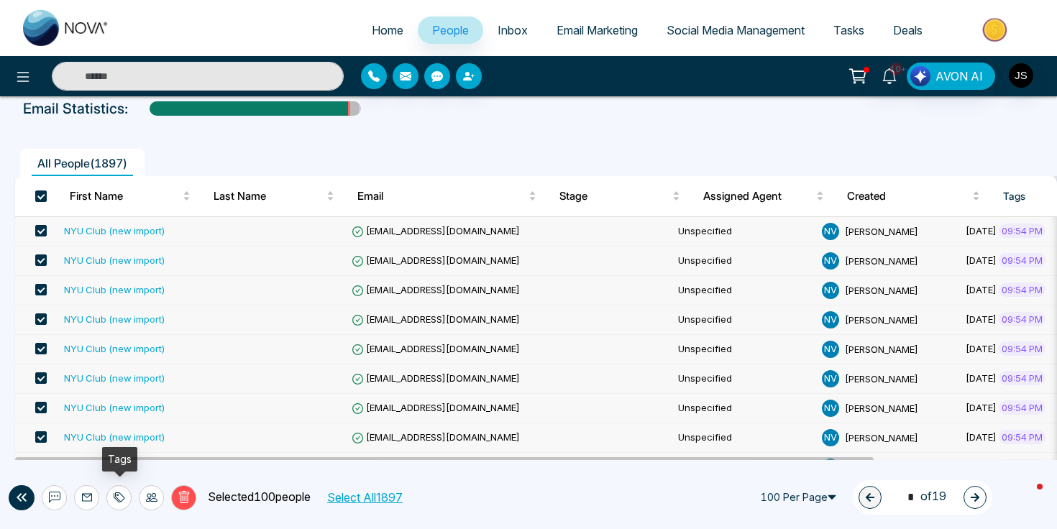
click at [121, 498] on icon at bounding box center [120, 498] width 12 height 12
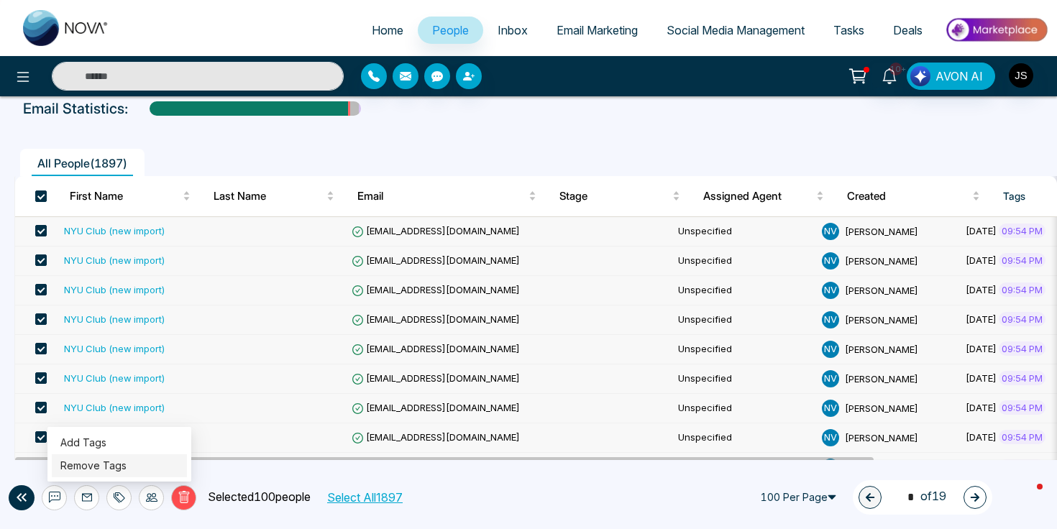
click at [127, 463] on link "Remove Tags" at bounding box center [93, 466] width 66 height 12
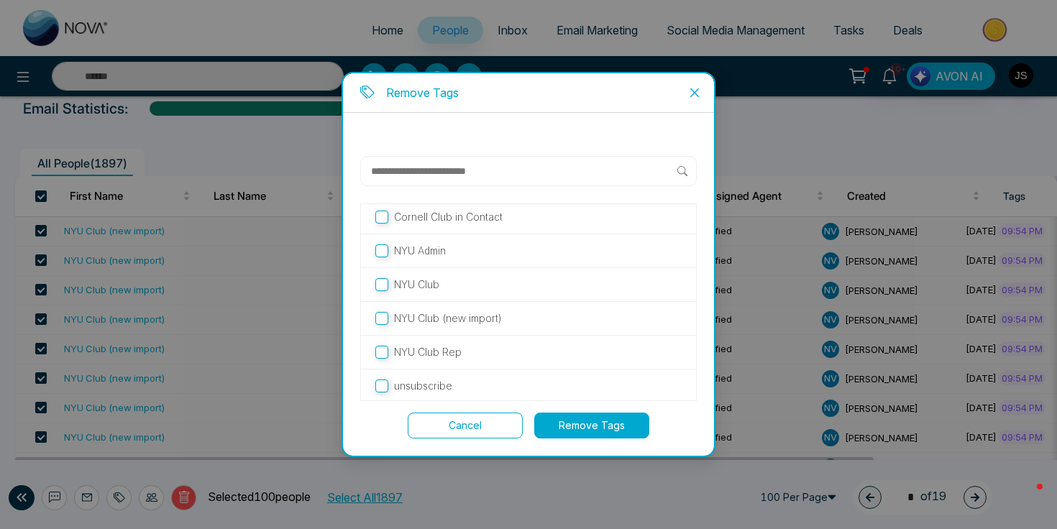
scroll to position [38, 0]
click at [485, 430] on button "Cancel" at bounding box center [465, 426] width 115 height 26
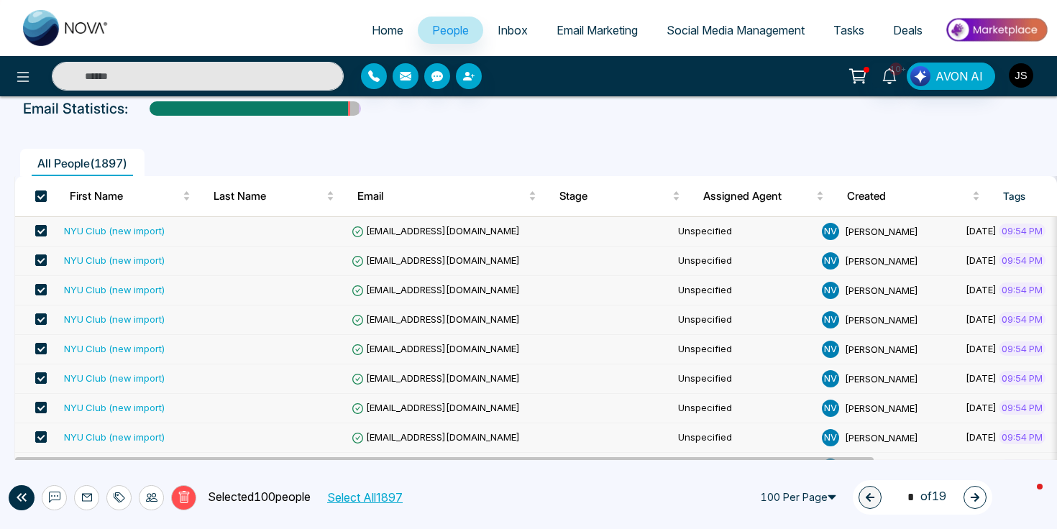
click at [741, 78] on img "button" at bounding box center [1021, 75] width 24 height 24
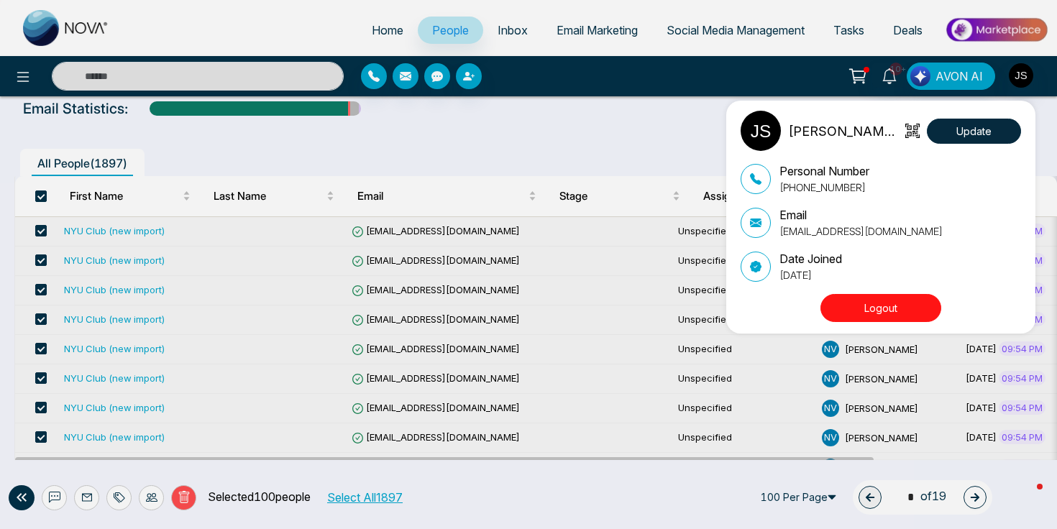
click at [741, 303] on button "Logout" at bounding box center [881, 308] width 121 height 28
